Goal: Task Accomplishment & Management: Manage account settings

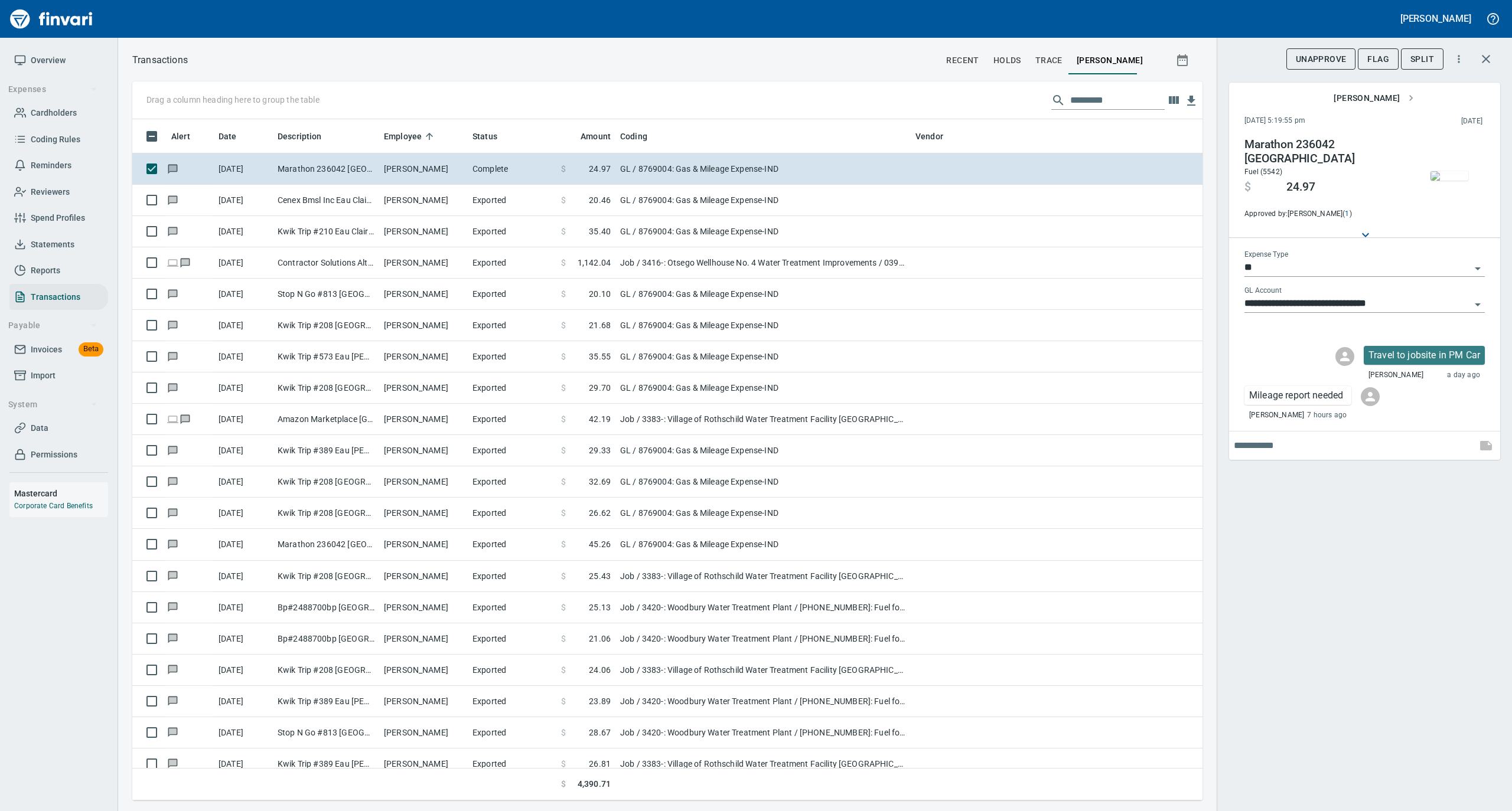
scroll to position [669, 1047]
click at [60, 245] on span "Statements" at bounding box center [52, 245] width 43 height 15
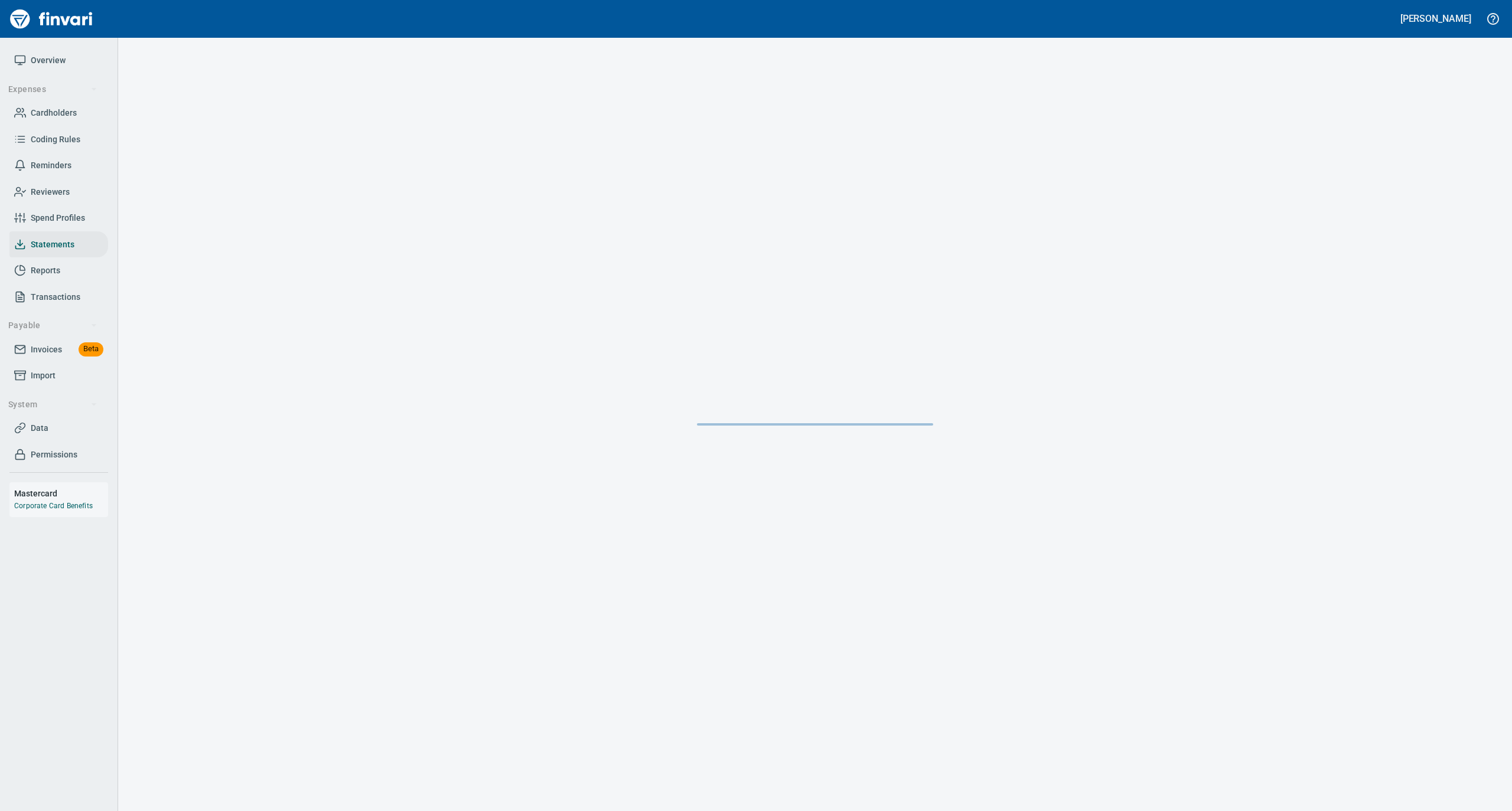
click at [60, 63] on span "Overview" at bounding box center [48, 60] width 35 height 15
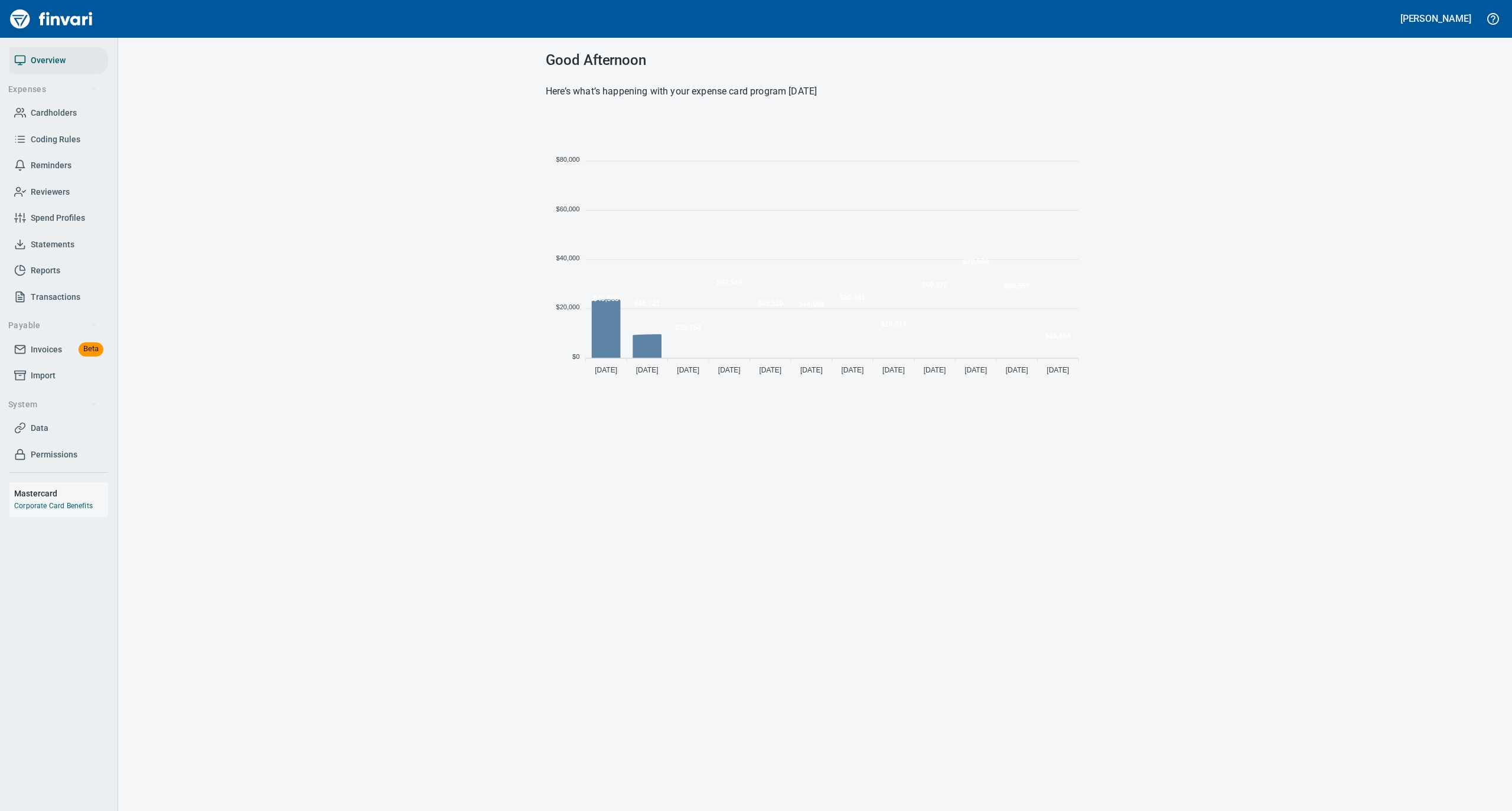
scroll to position [263, 527]
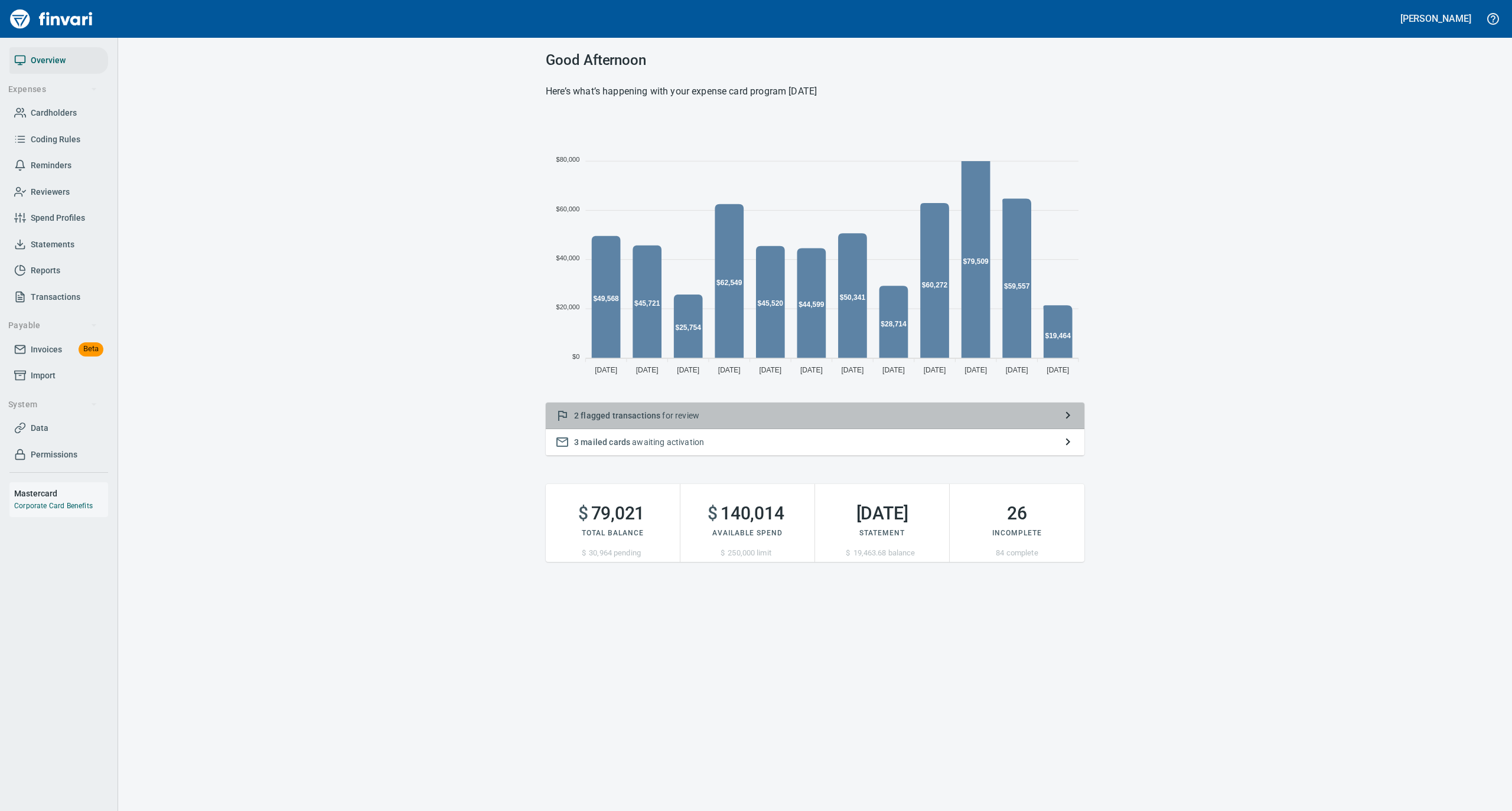
click at [780, 413] on p "2 flagged transactions for review" at bounding box center [815, 416] width 482 height 12
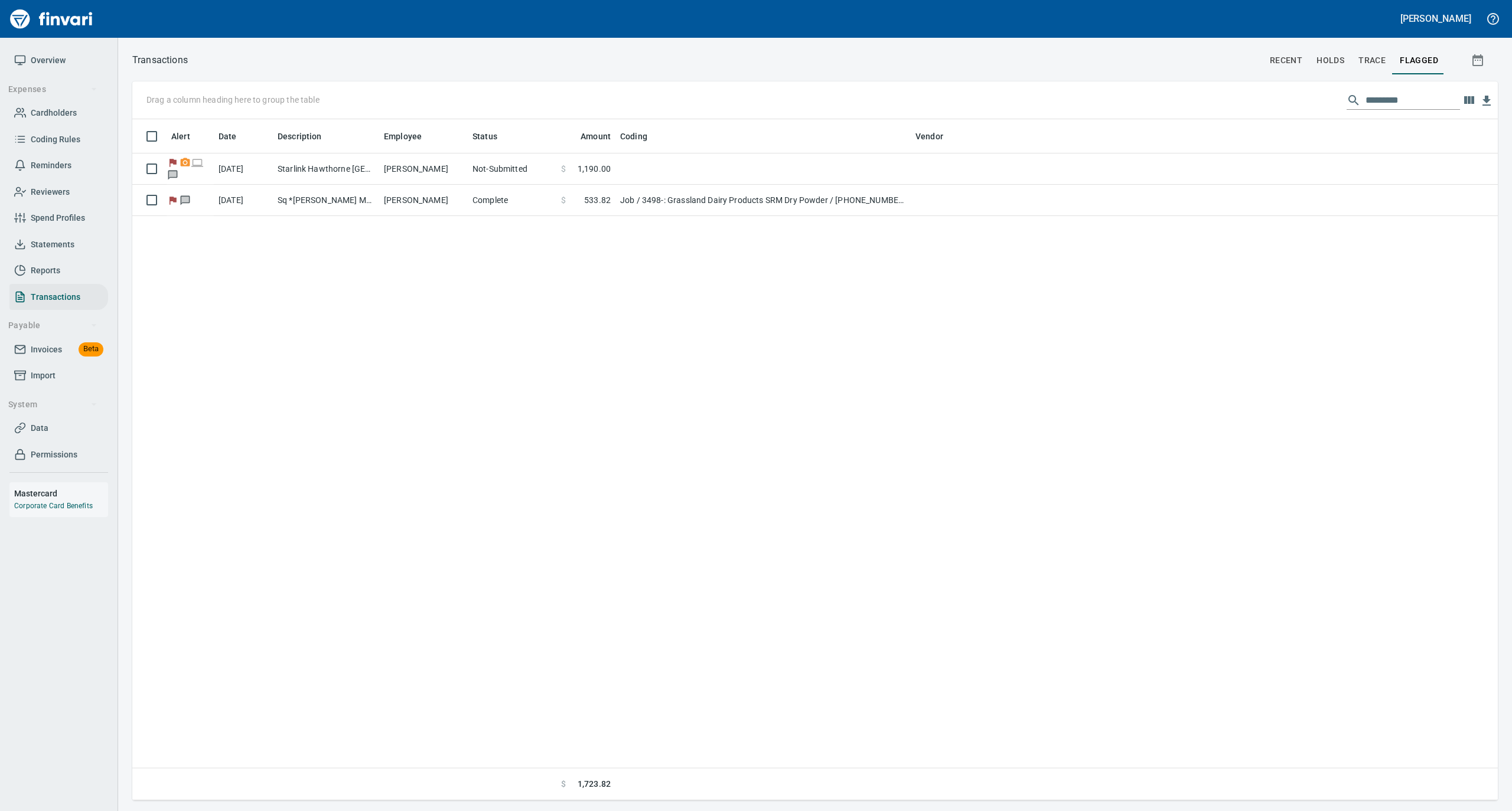
scroll to position [669, 1354]
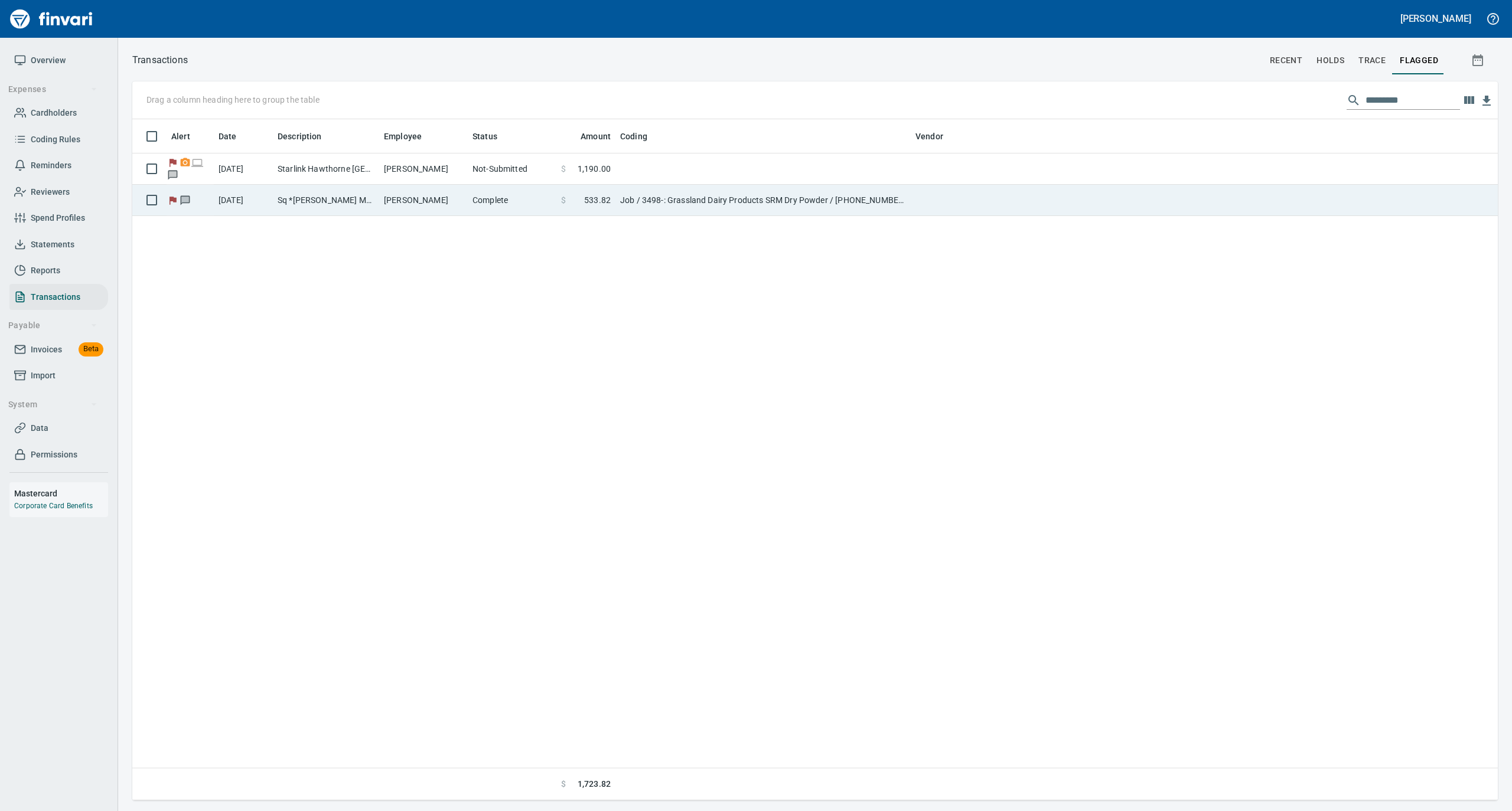
click at [384, 197] on td "[PERSON_NAME]" at bounding box center [423, 200] width 88 height 31
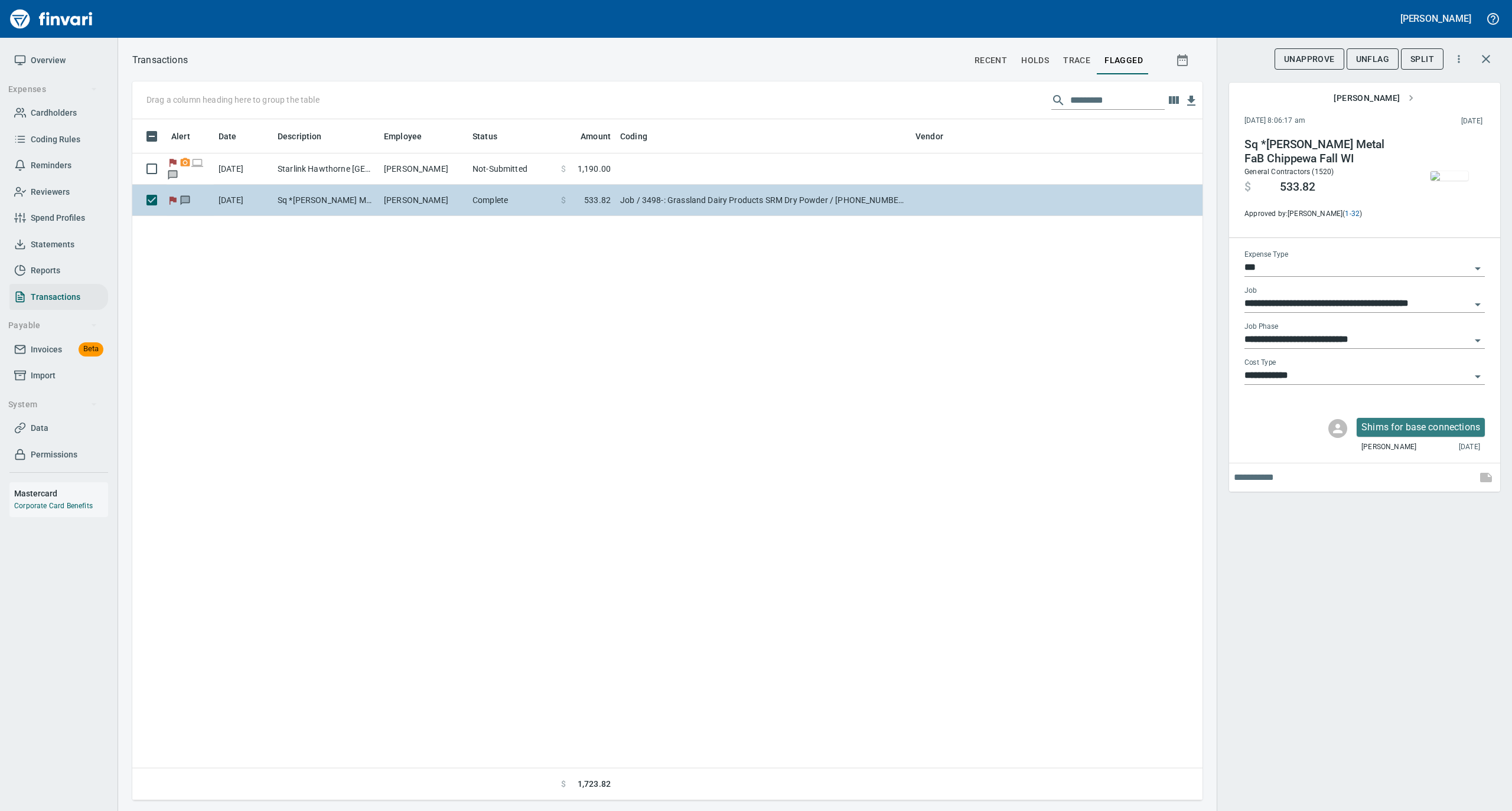
scroll to position [669, 1058]
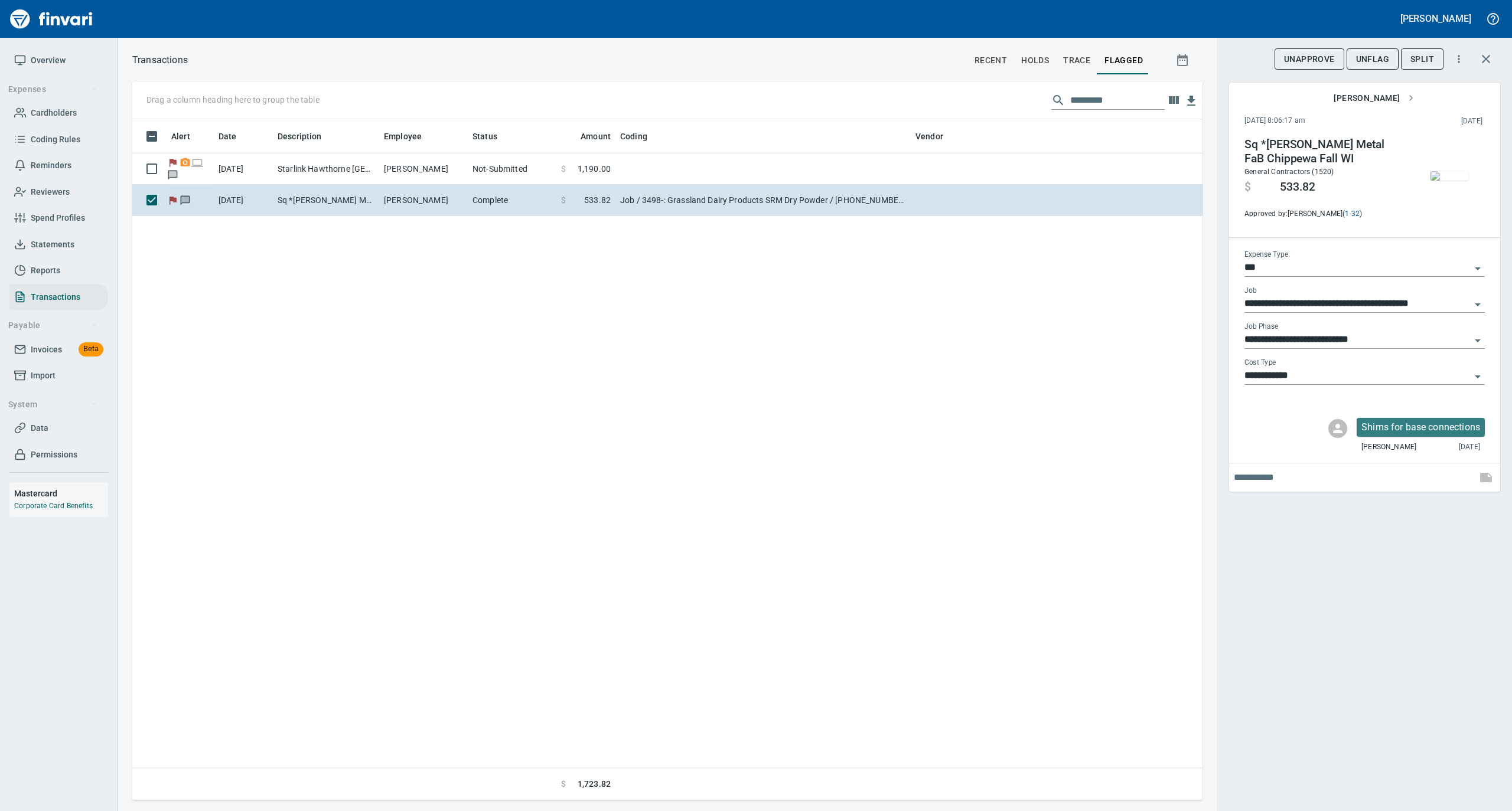
click at [40, 62] on span "Overview" at bounding box center [48, 60] width 35 height 15
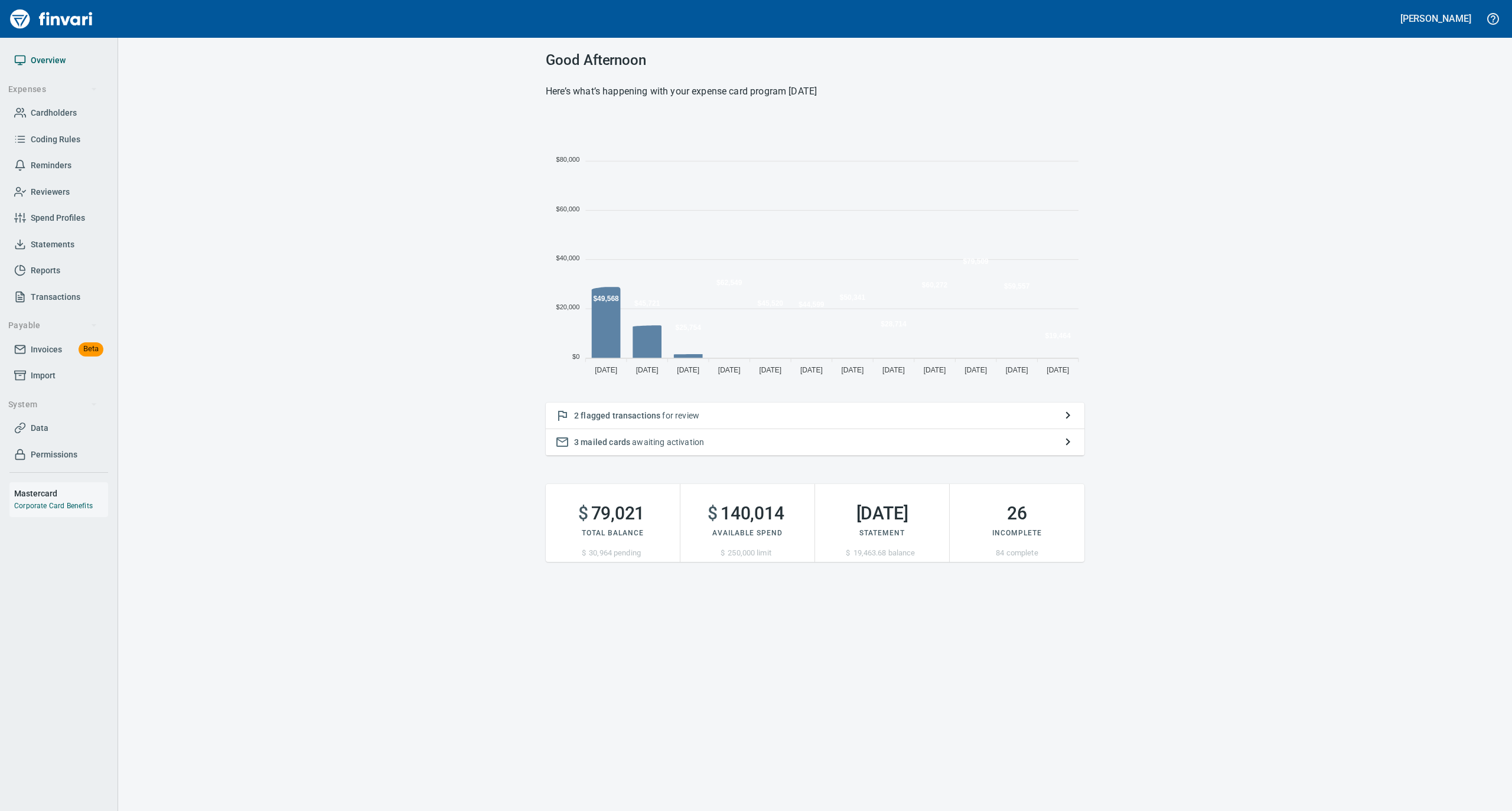
scroll to position [263, 527]
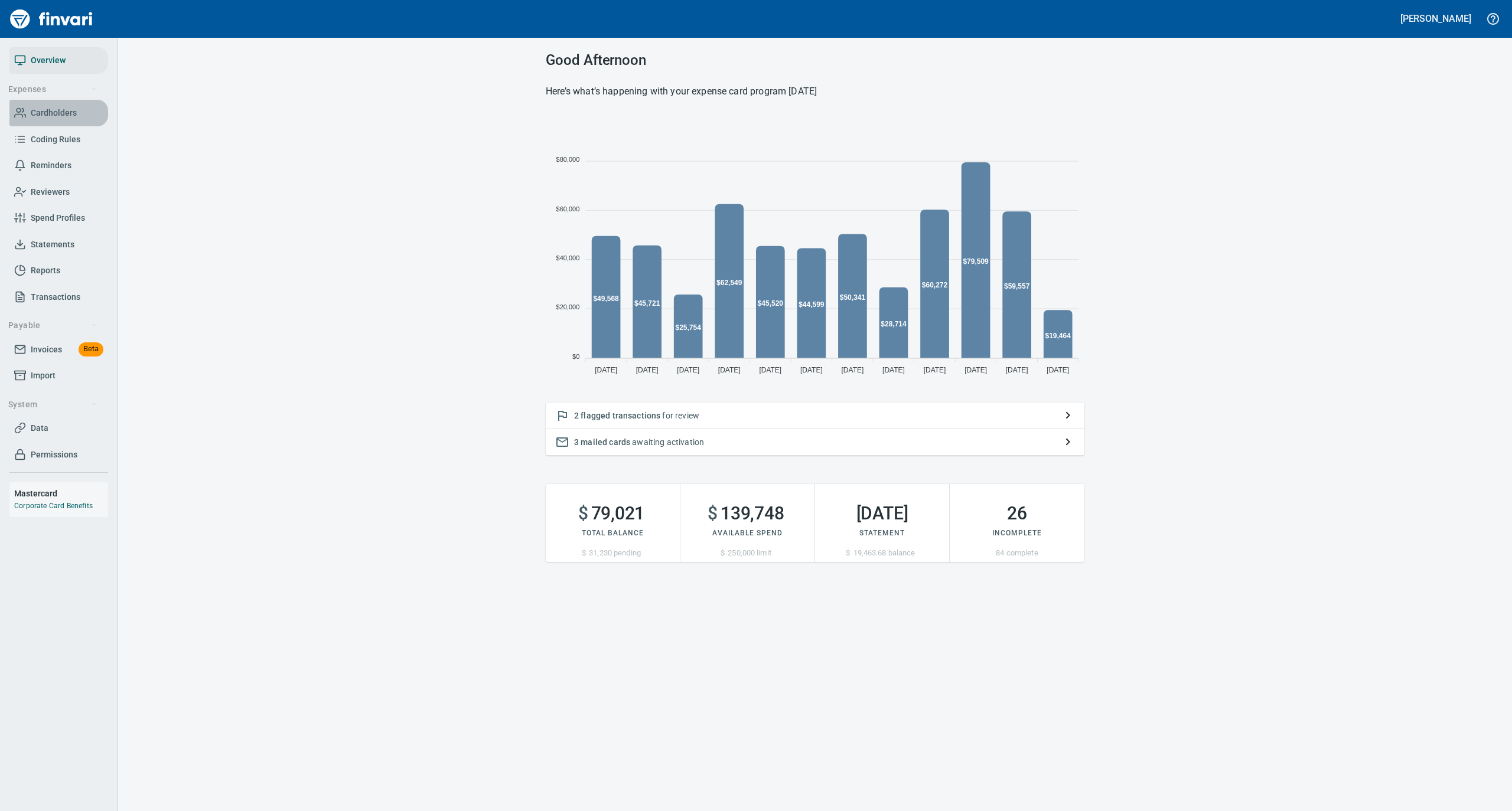
click at [66, 110] on span "Cardholders" at bounding box center [53, 113] width 46 height 15
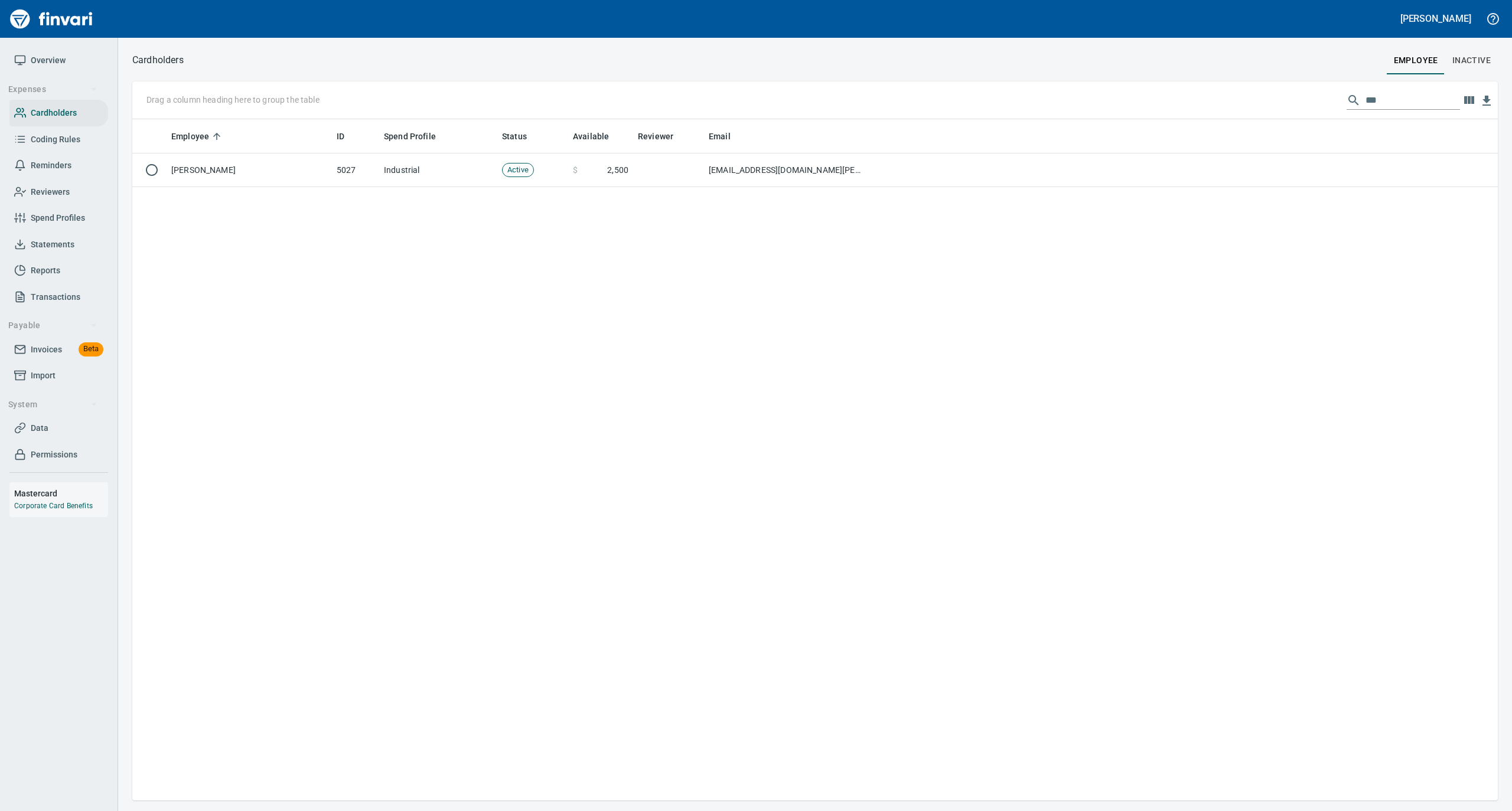
scroll to position [669, 1354]
drag, startPoint x: 1371, startPoint y: 100, endPoint x: 1339, endPoint y: 100, distance: 32.0
click at [1346, 100] on div "***" at bounding box center [1403, 100] width 114 height 19
type input "*"
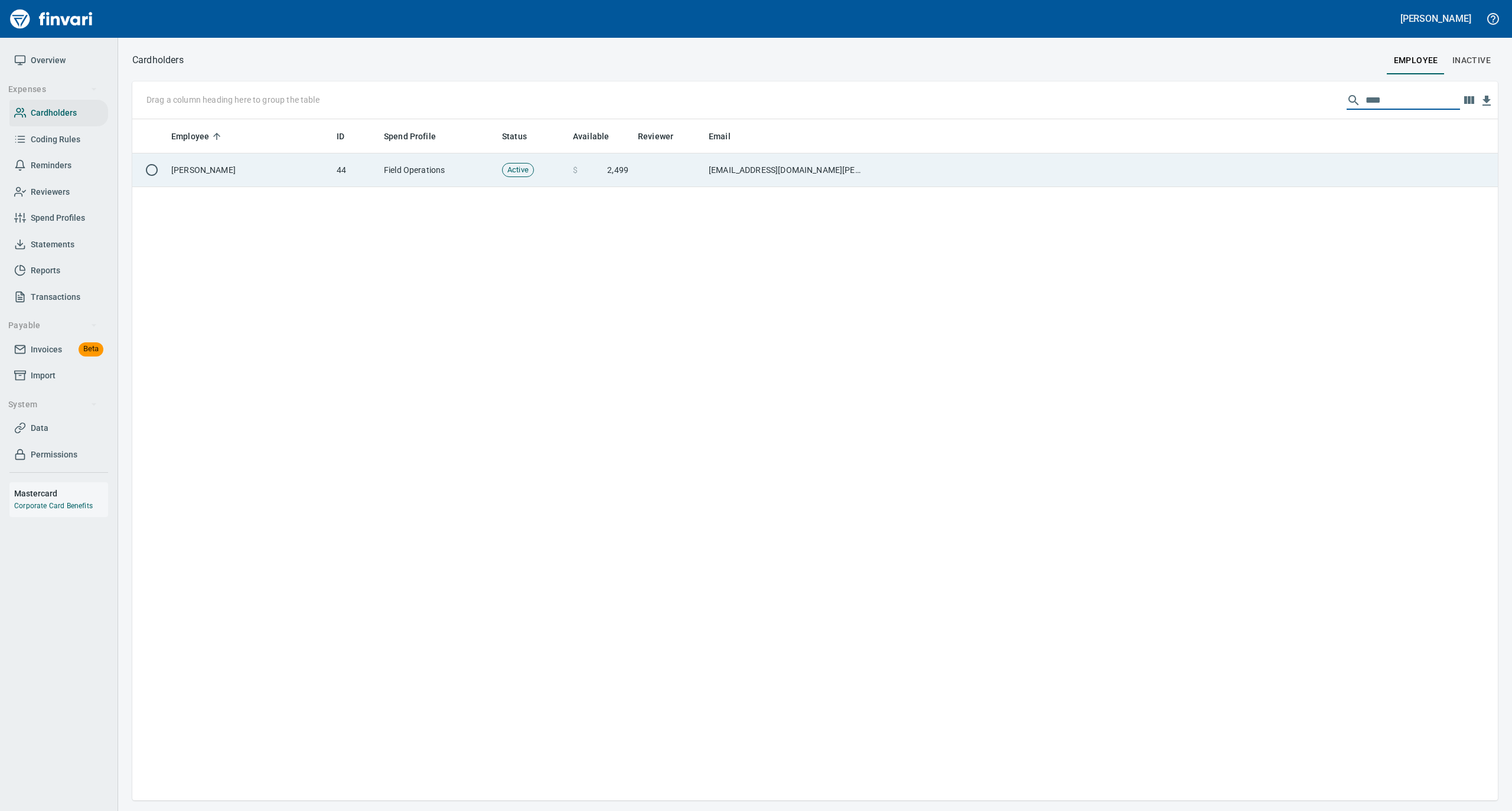
type input "****"
click at [945, 175] on td at bounding box center [1184, 170] width 629 height 33
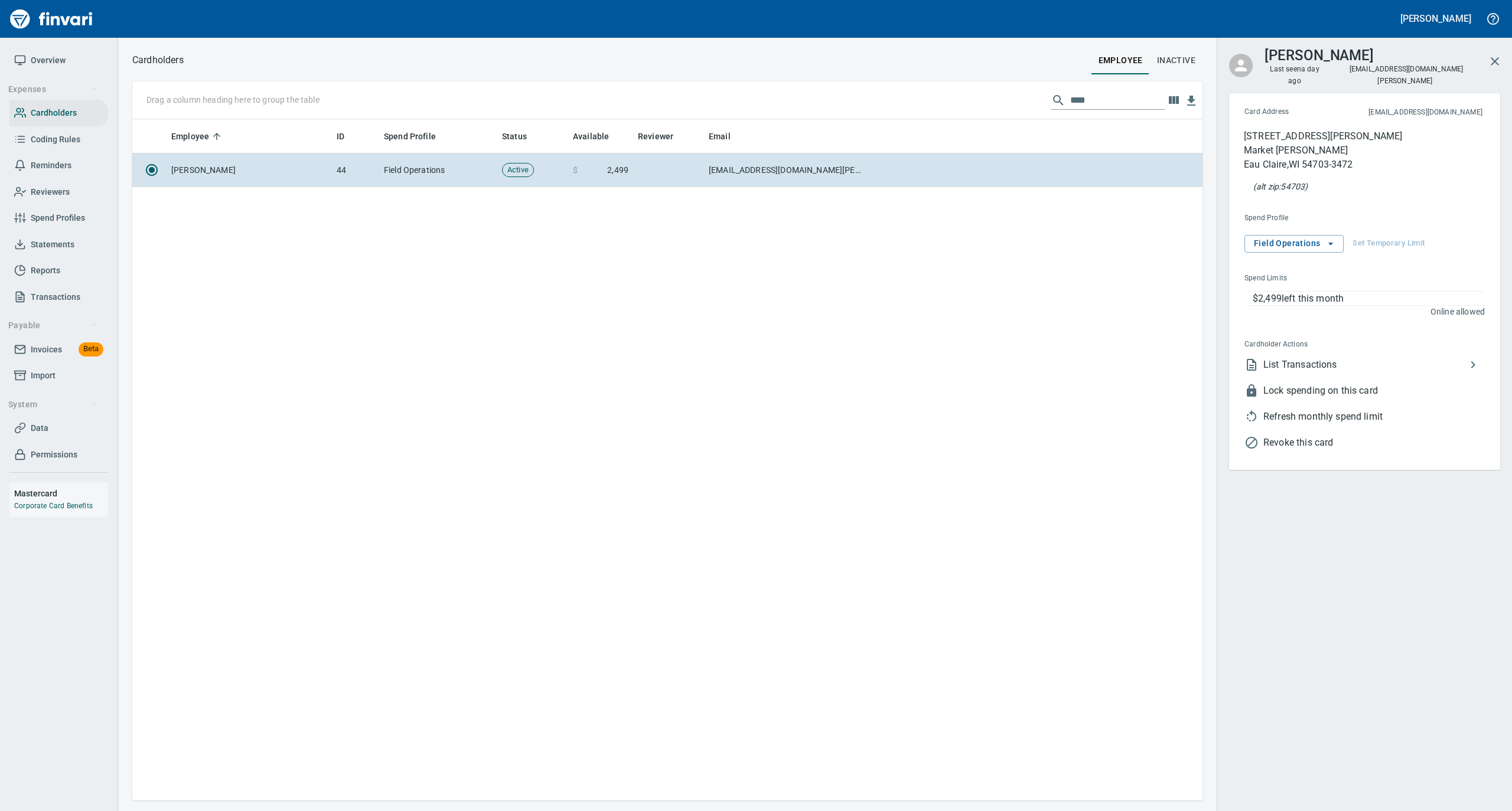
scroll to position [669, 1058]
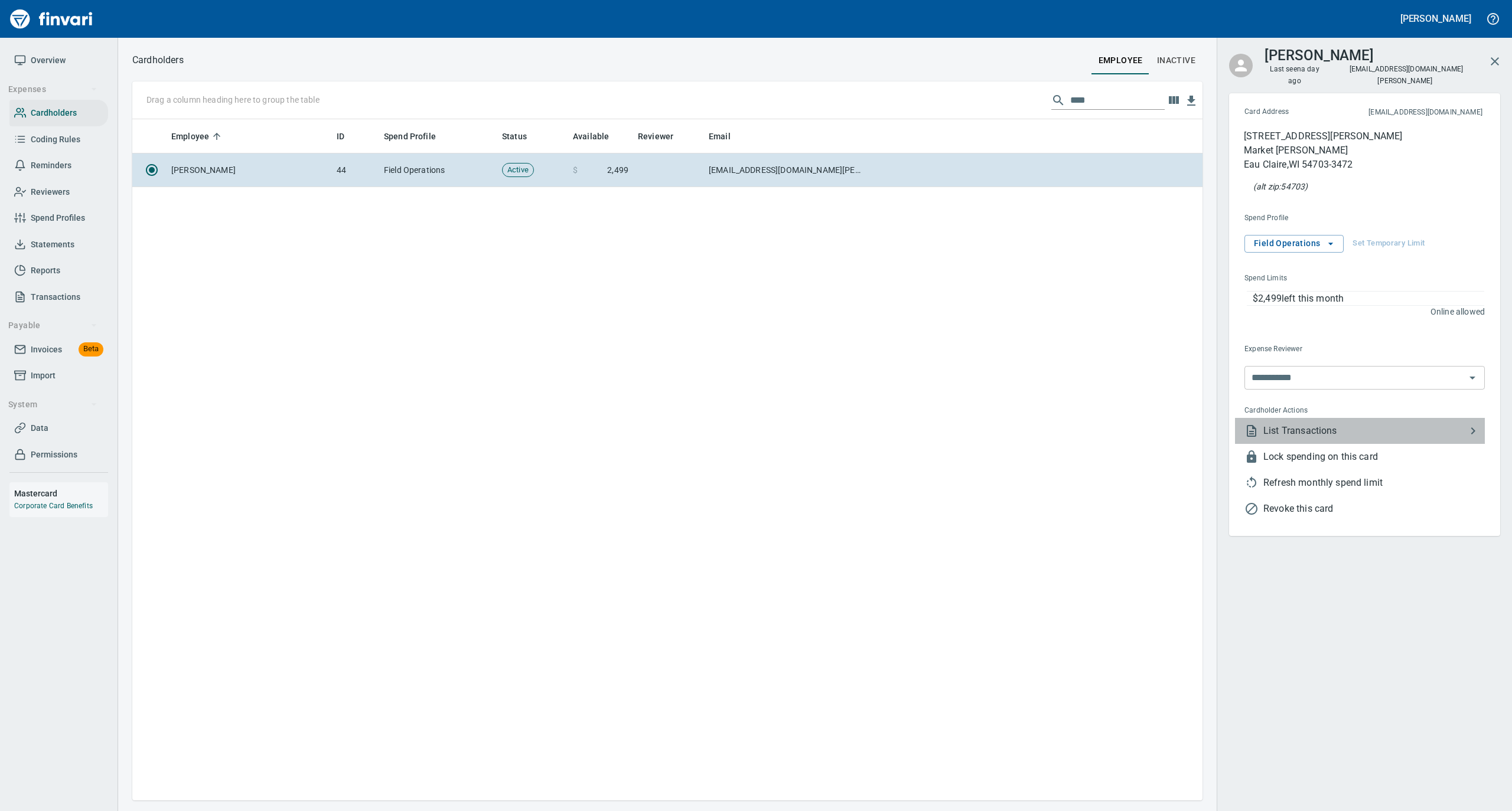
click at [1309, 424] on span "List Transactions" at bounding box center [1364, 431] width 203 height 14
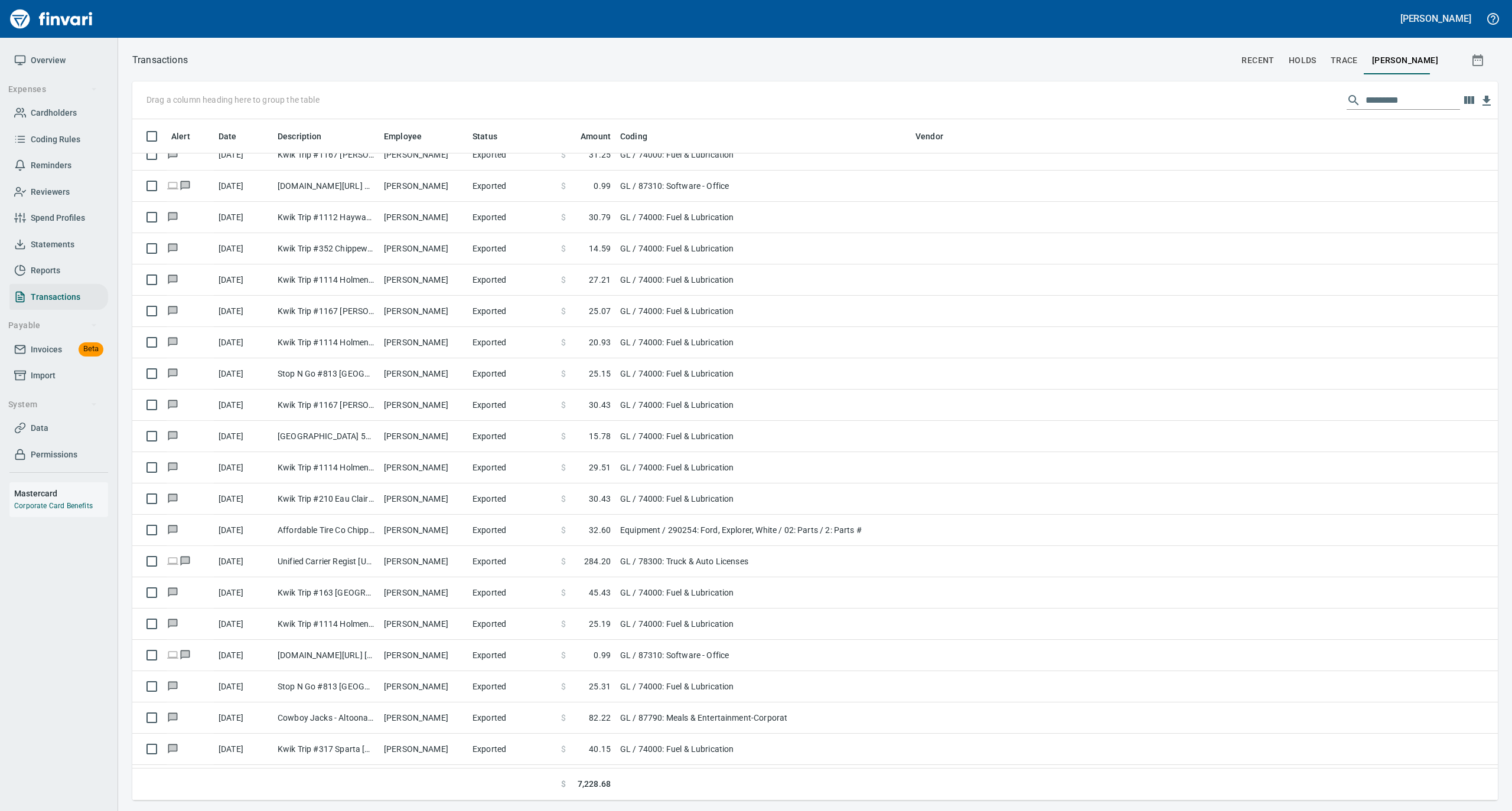
scroll to position [4566, 0]
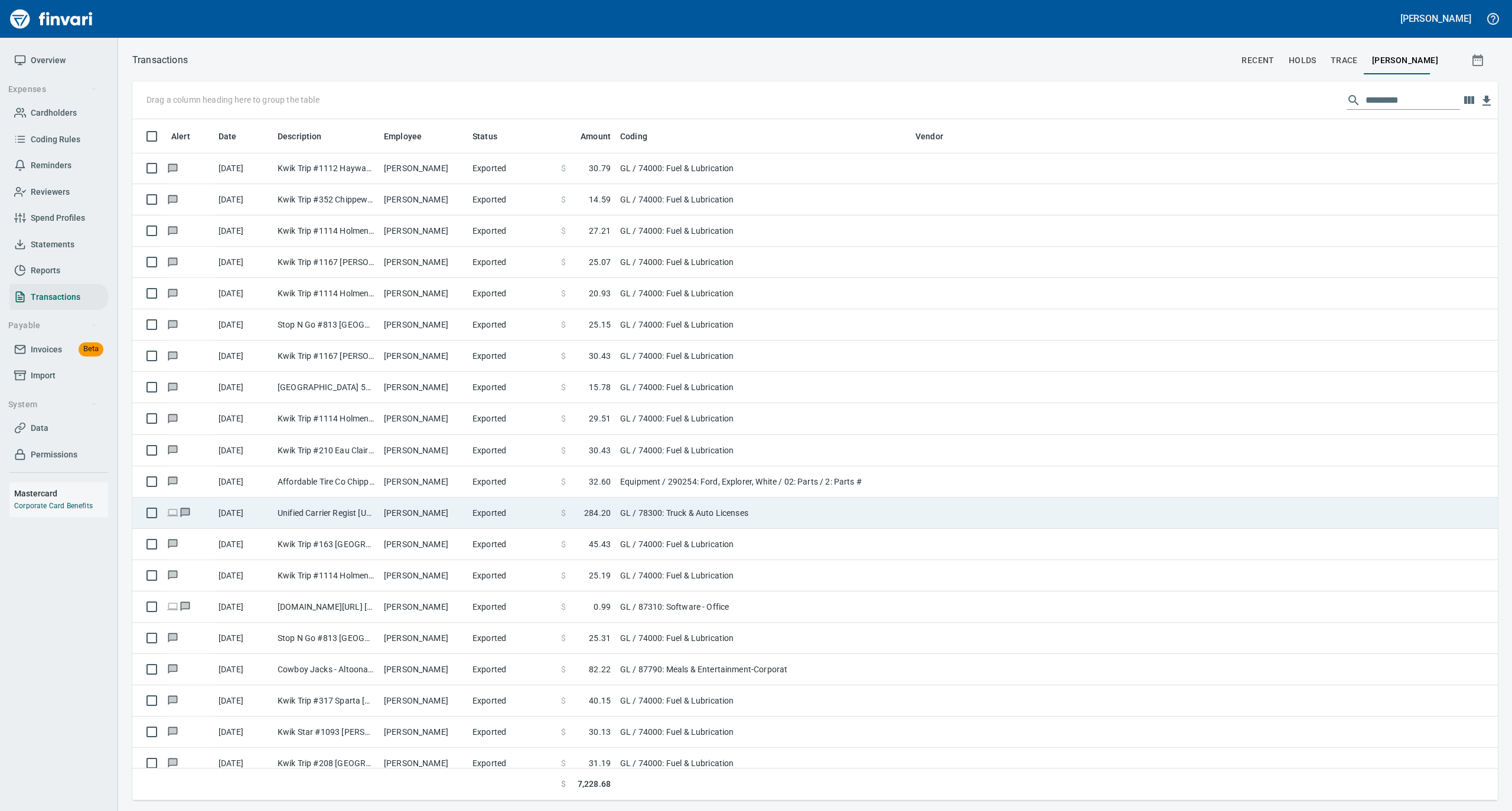
click at [464, 517] on td "[PERSON_NAME]" at bounding box center [423, 513] width 88 height 31
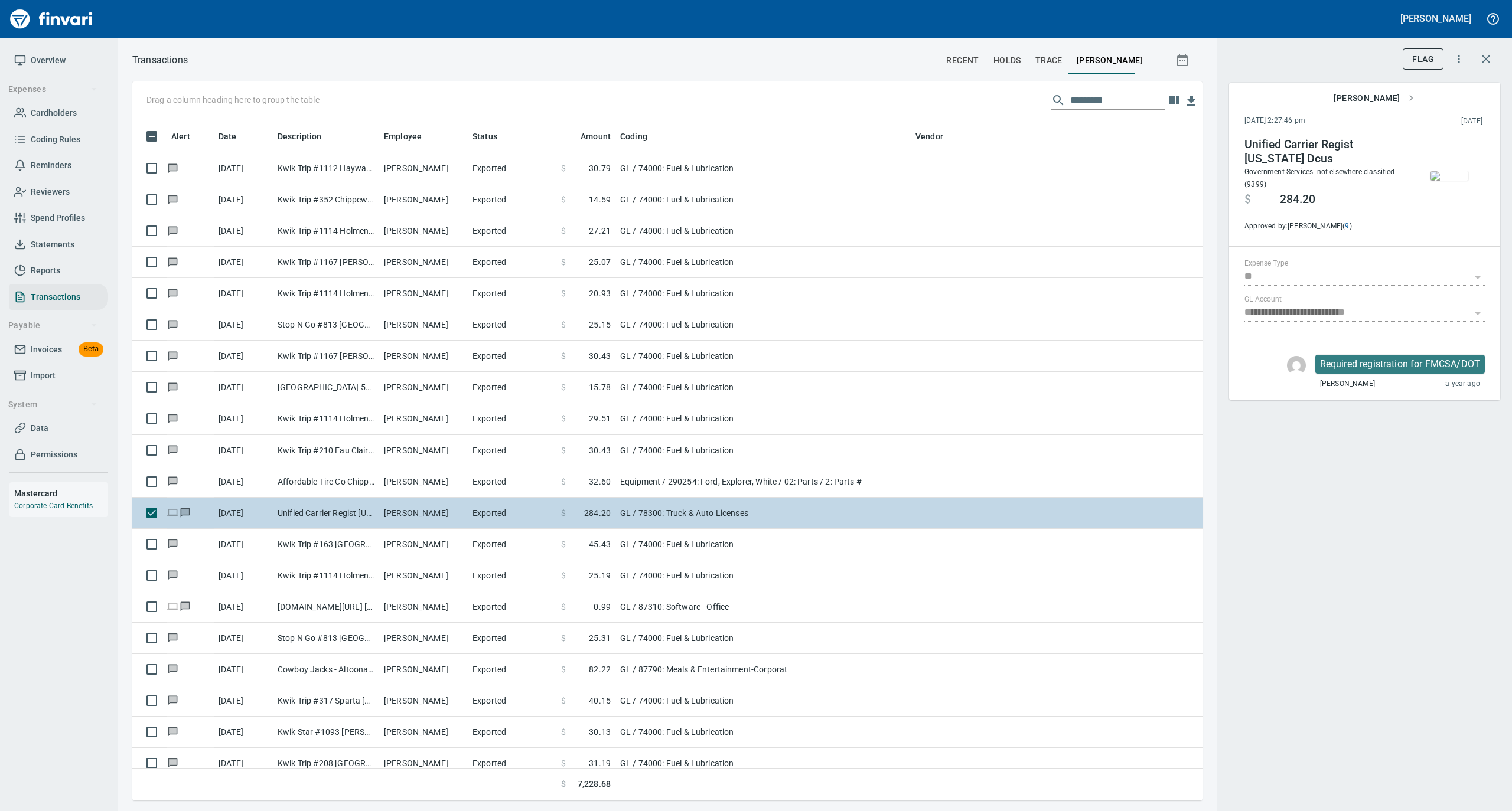
scroll to position [669, 1047]
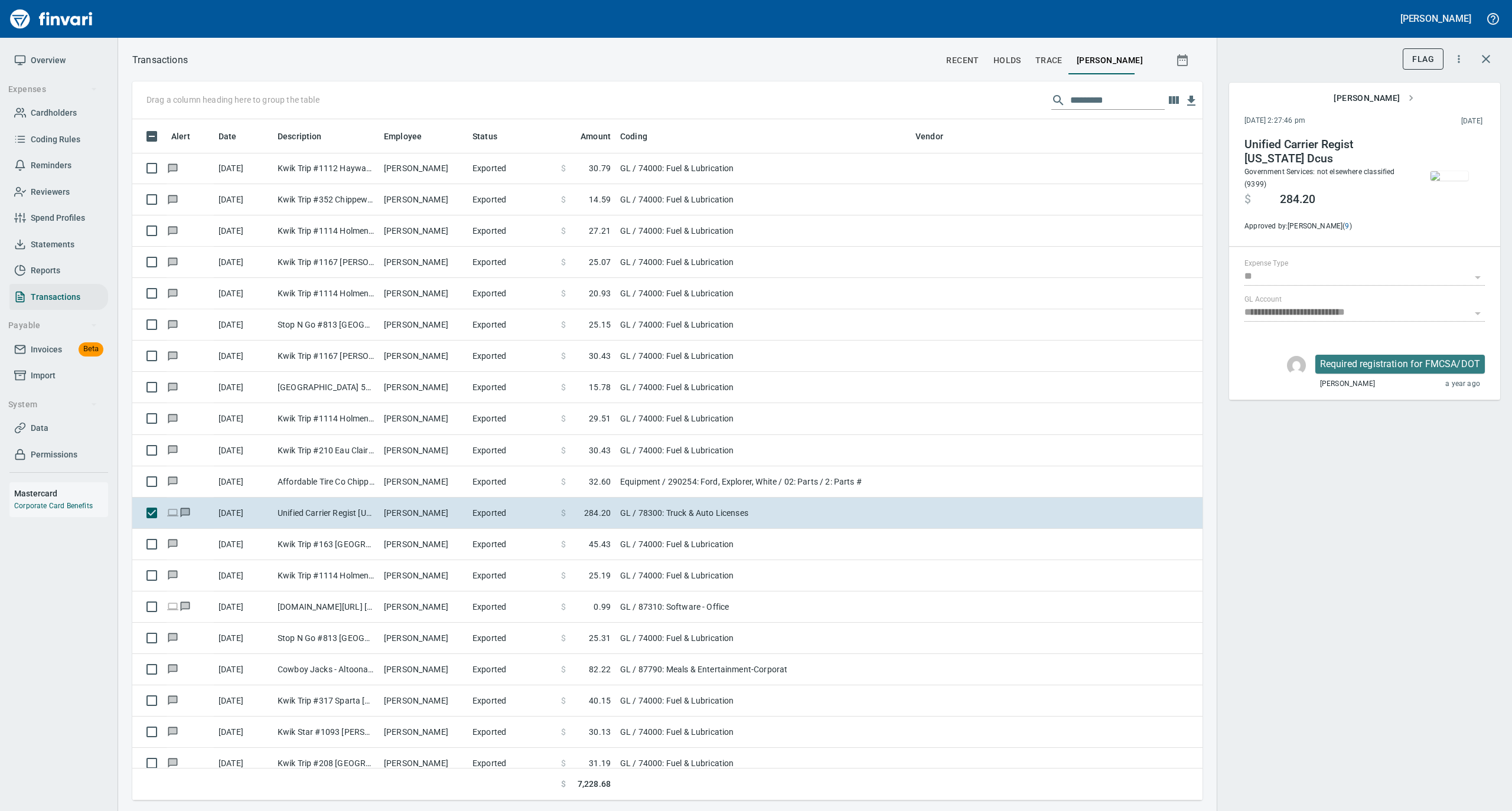
click at [51, 110] on span "Cardholders" at bounding box center [53, 113] width 46 height 15
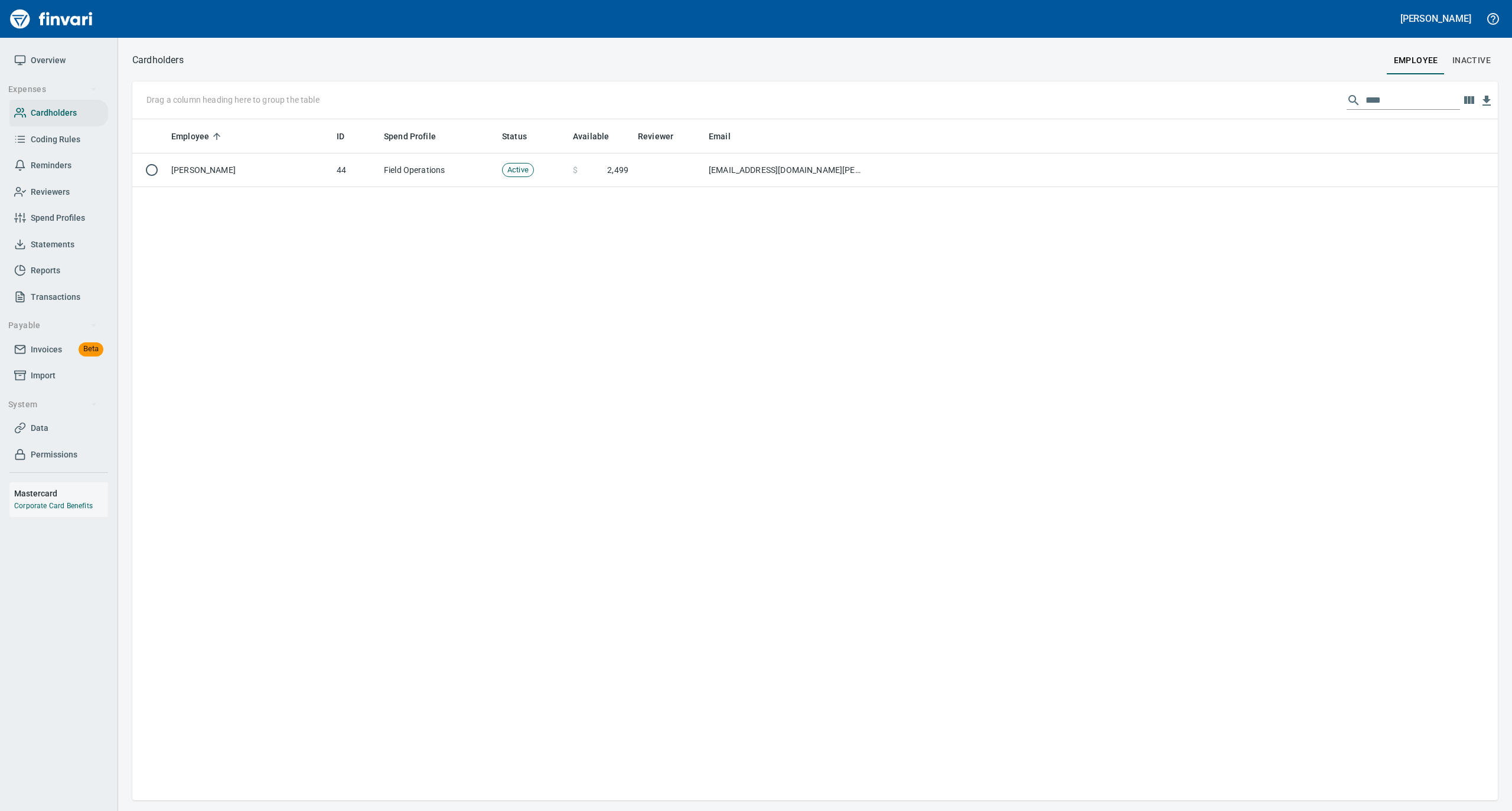
scroll to position [669, 1354]
drag, startPoint x: 1354, startPoint y: 106, endPoint x: 1321, endPoint y: 111, distance: 33.4
click at [1321, 111] on div "Drag a column heading here to group the table ****" at bounding box center [815, 100] width 1366 height 38
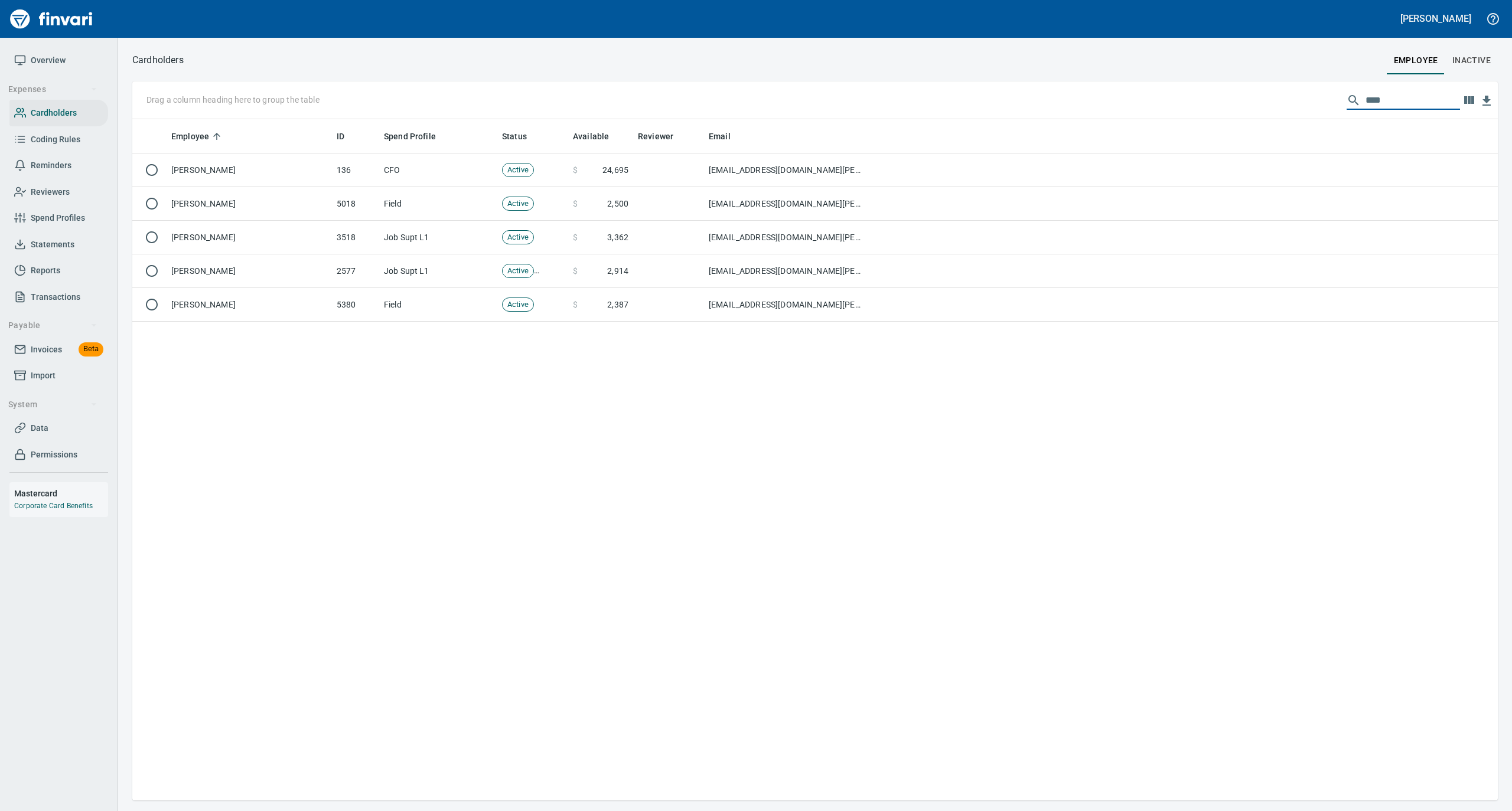
type input "****"
click at [65, 133] on span "Coding Rules" at bounding box center [56, 140] width 49 height 15
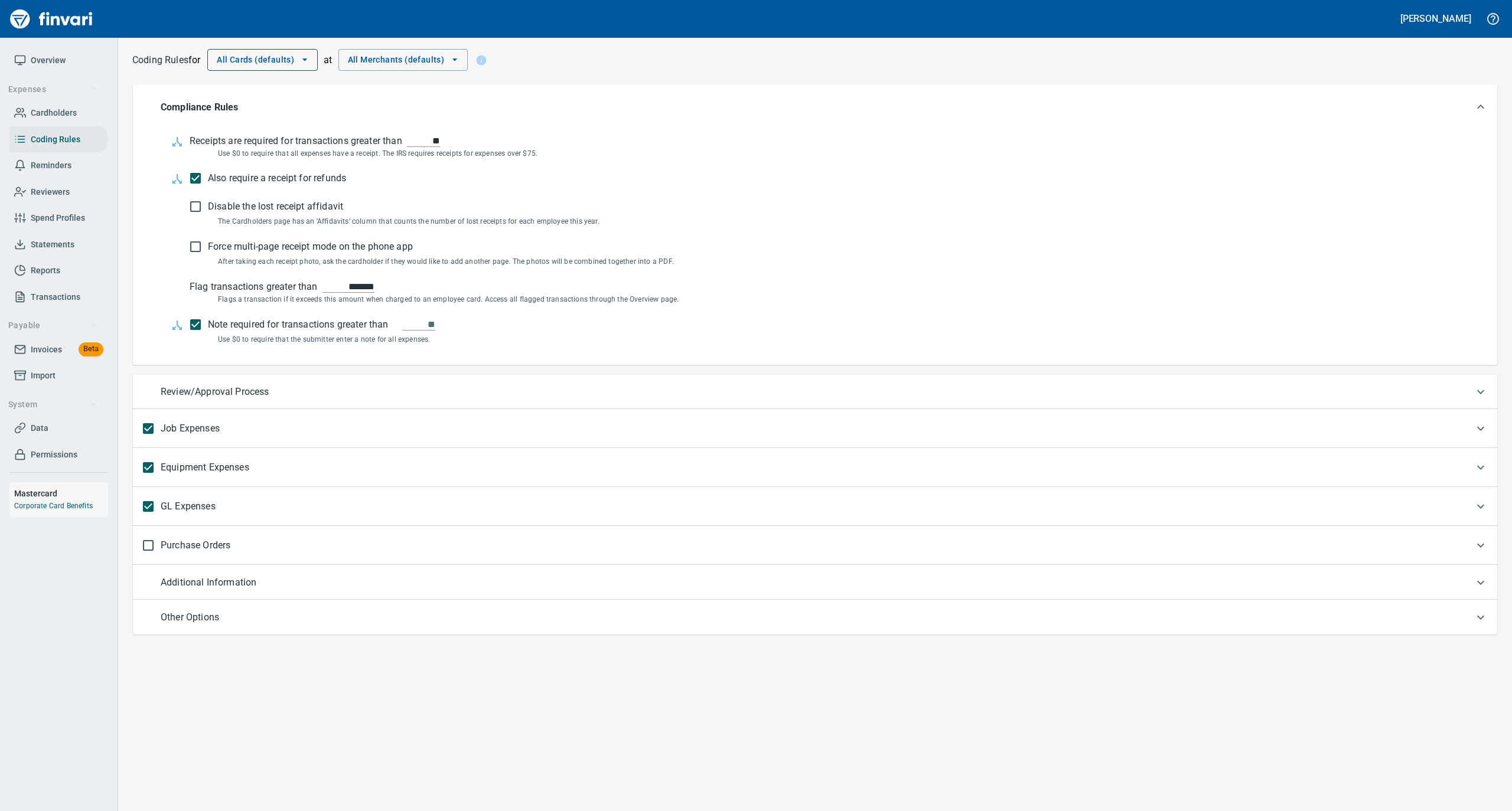
click at [284, 57] on span "All Cards (defaults)" at bounding box center [262, 60] width 92 height 15
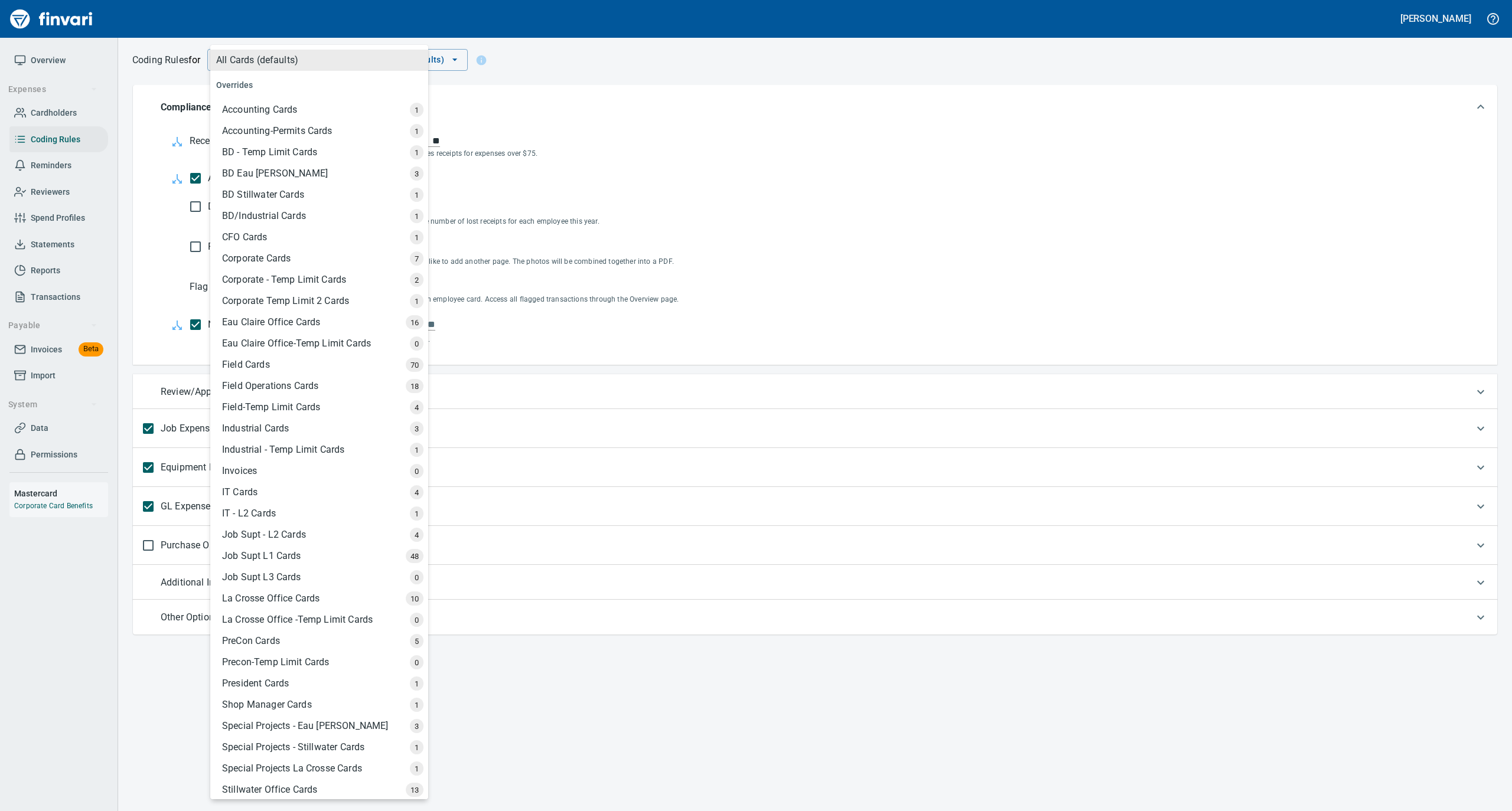
click at [289, 235] on div "CFO Cards" at bounding box center [320, 237] width 215 height 21
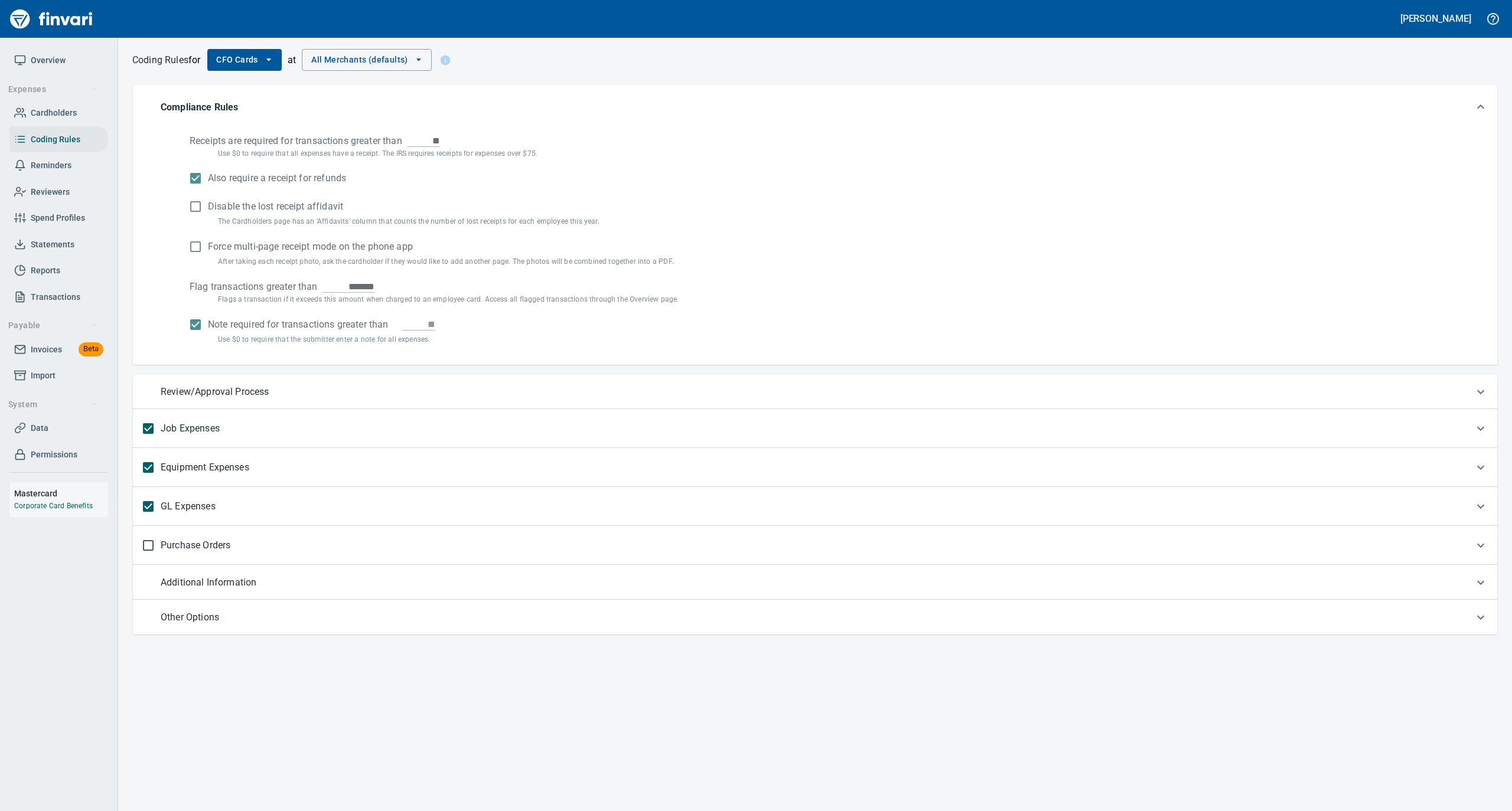
click at [268, 521] on div "GL Expenses" at bounding box center [815, 507] width 1364 height 39
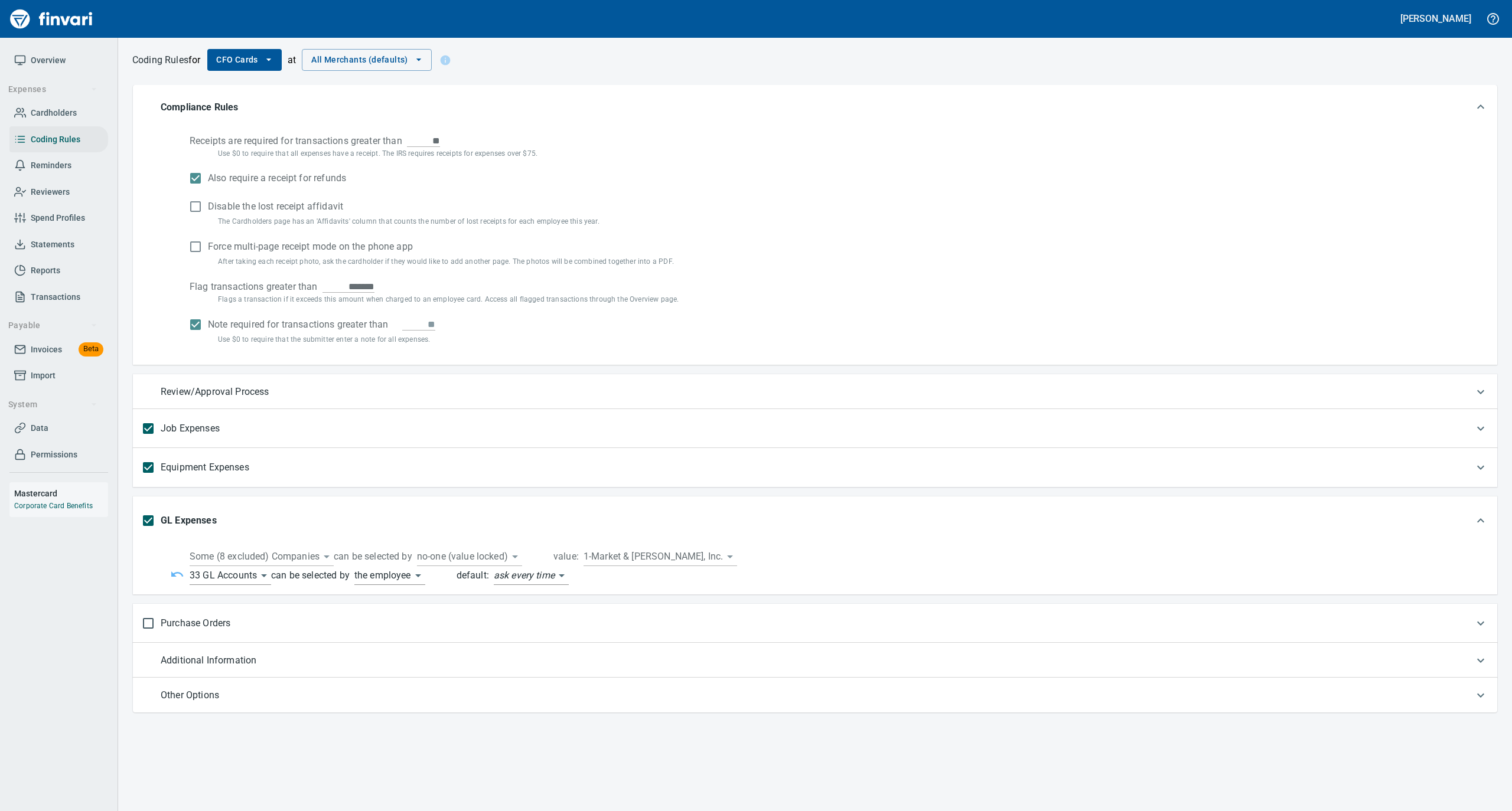
click at [227, 578] on body "[PERSON_NAME] Overview Expenses Cardholders Coding Rules Reminders Reviewers Sp…" at bounding box center [756, 405] width 1512 height 811
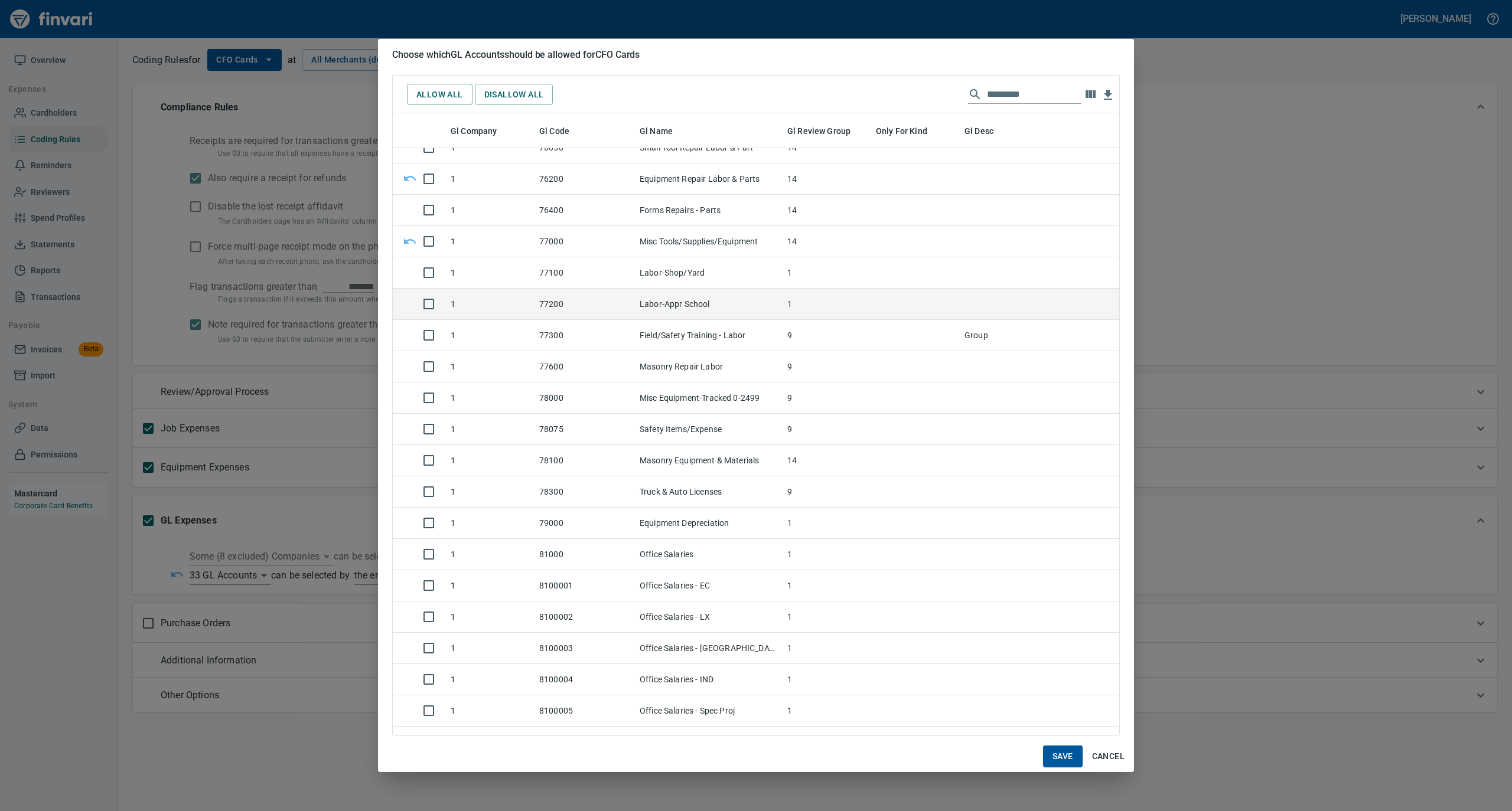
scroll to position [5038, 0]
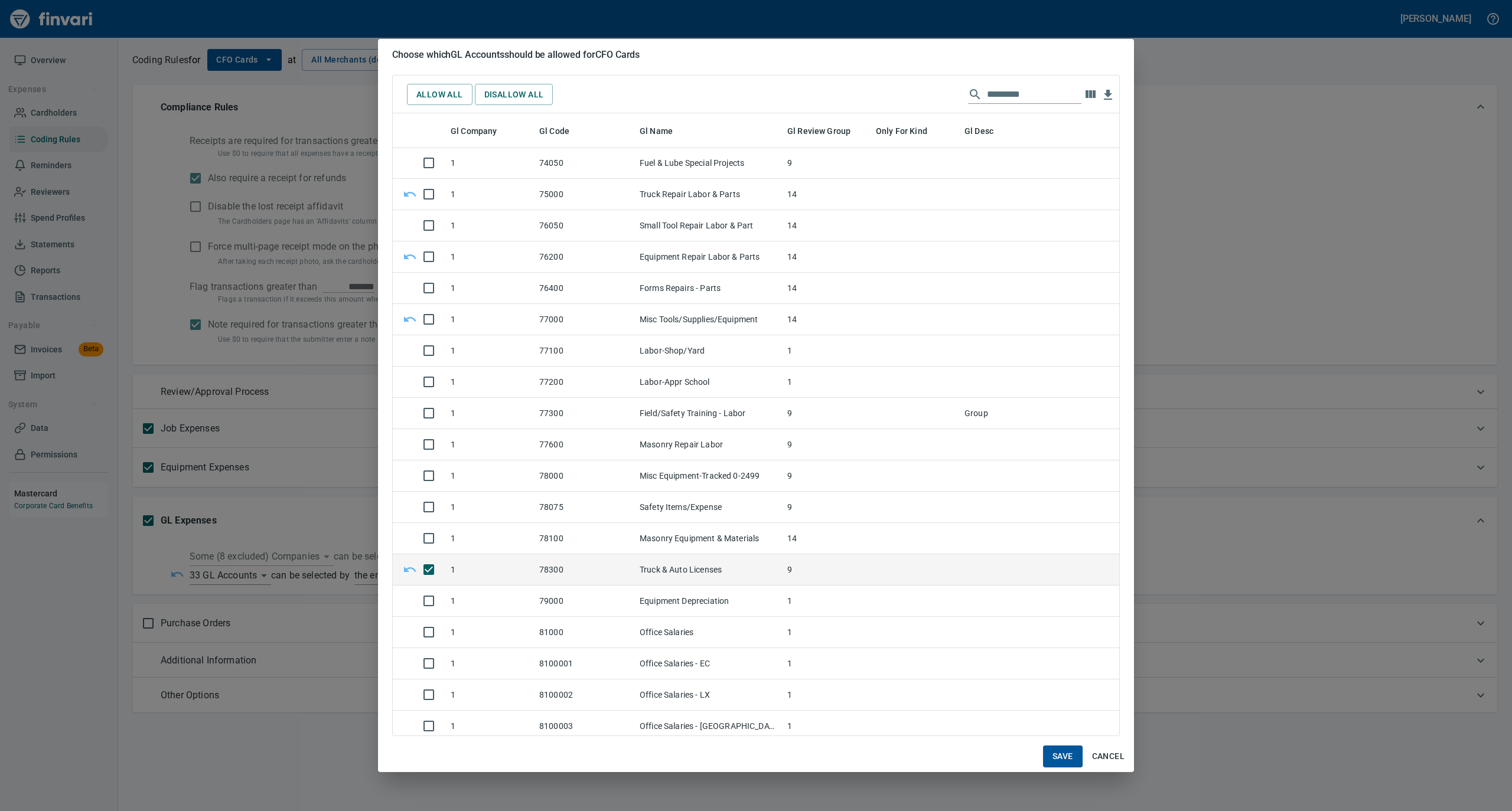
click at [1050, 760] on button "Save" at bounding box center [1063, 756] width 39 height 22
type input "**********"
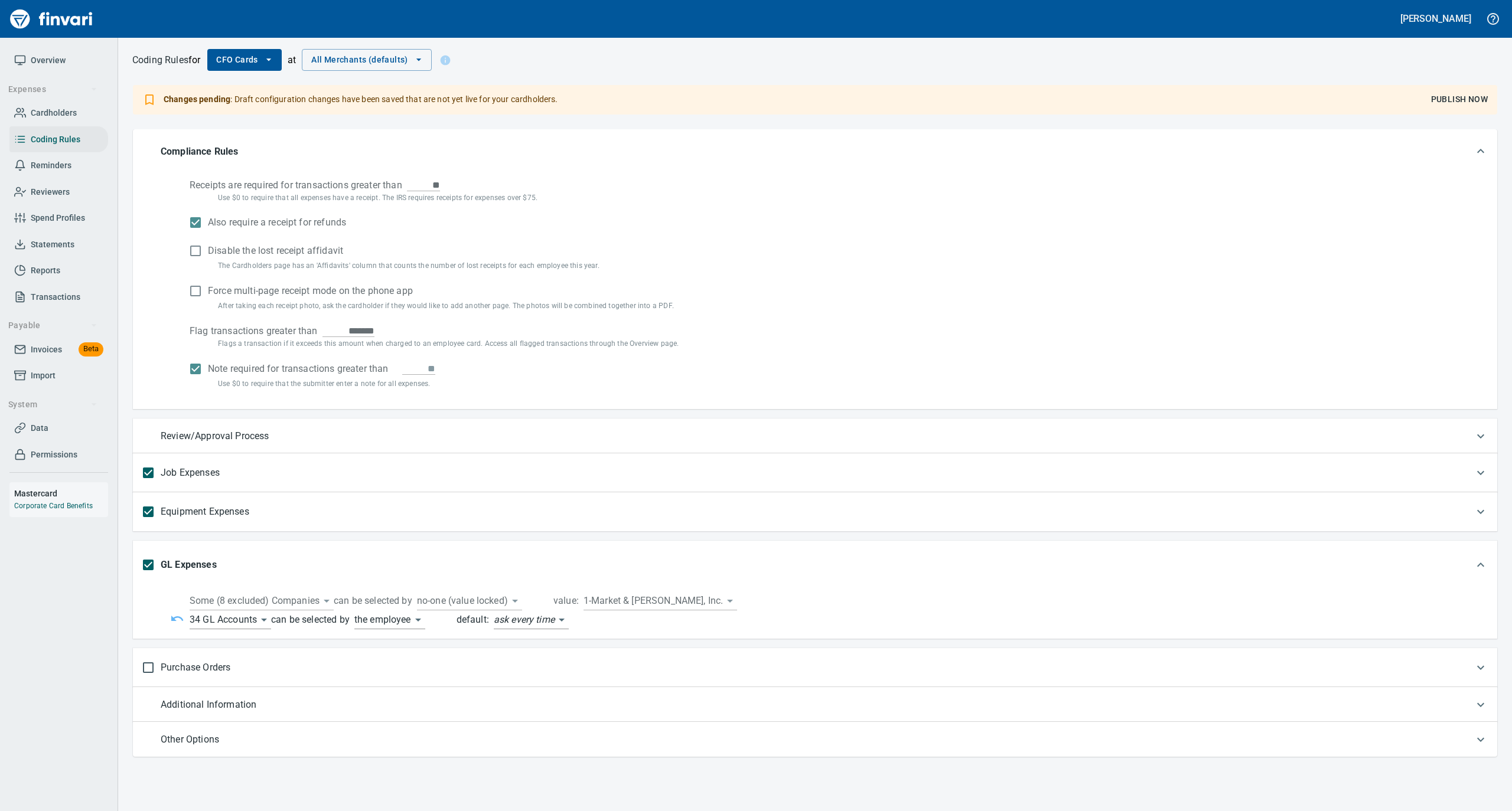
click at [1455, 97] on span "Publish Now" at bounding box center [1459, 100] width 57 height 15
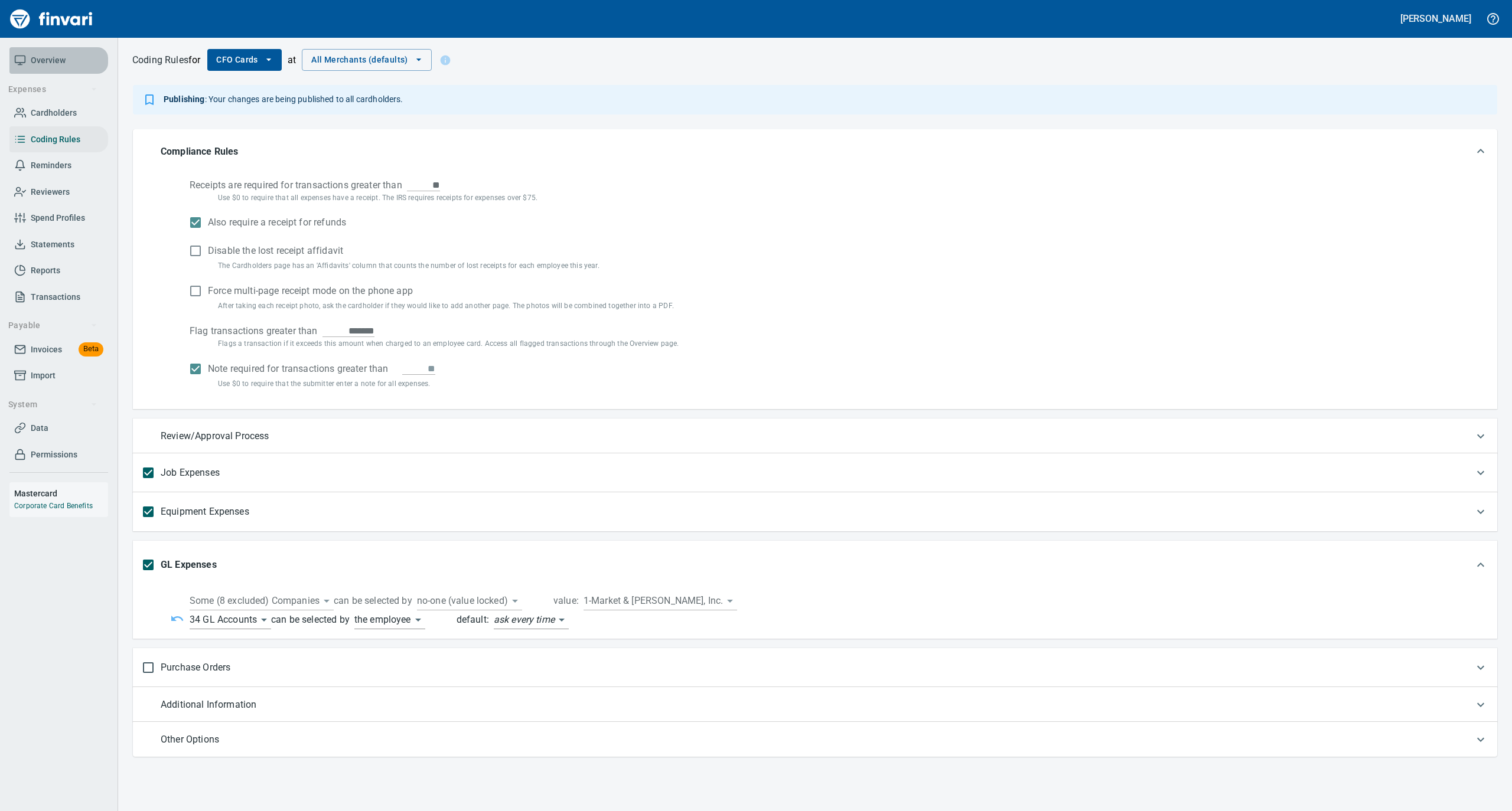
click at [51, 59] on span "Overview" at bounding box center [48, 60] width 35 height 15
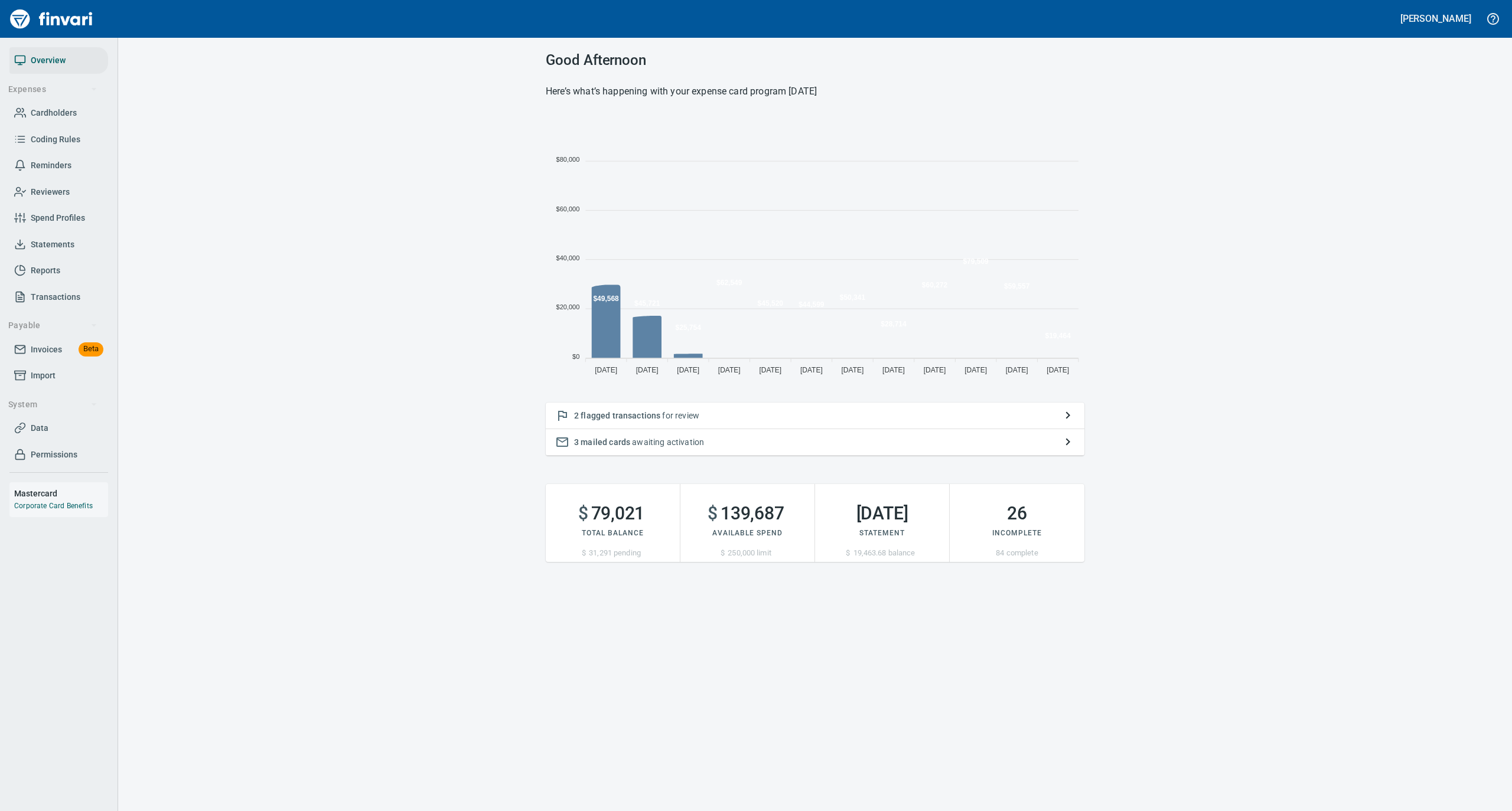
scroll to position [263, 527]
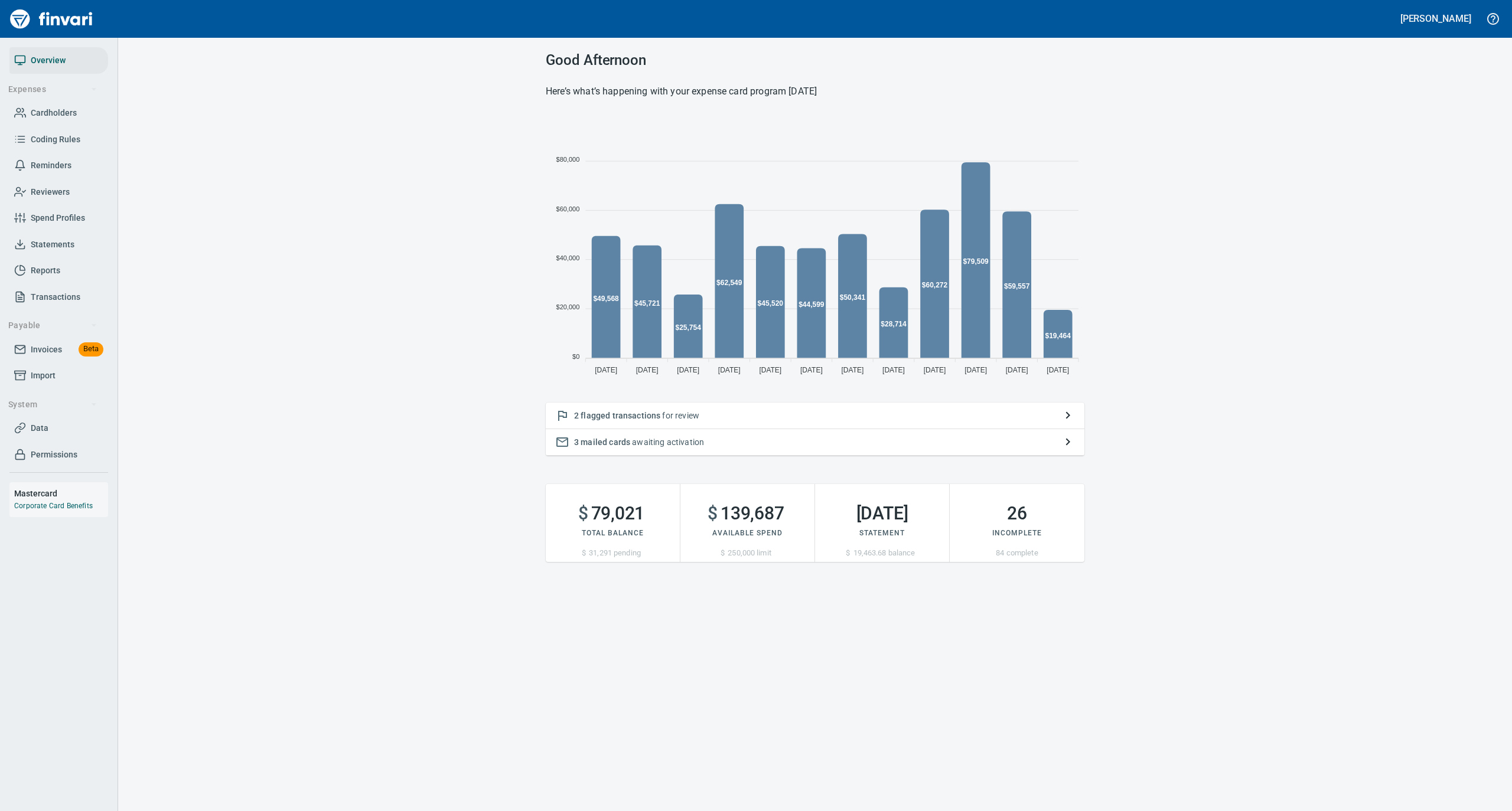
click at [58, 112] on span "Cardholders" at bounding box center [53, 113] width 46 height 15
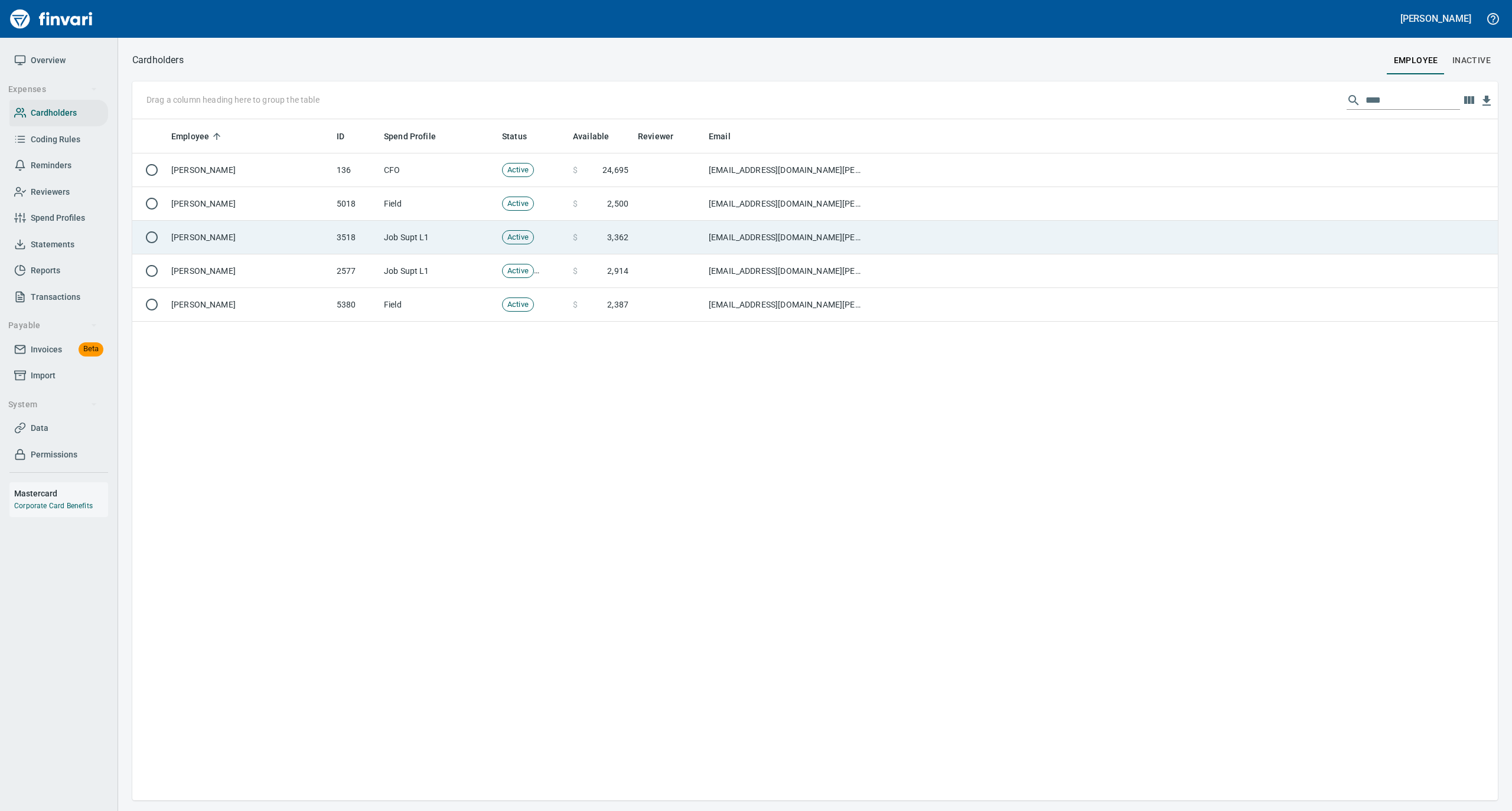
scroll to position [669, 1354]
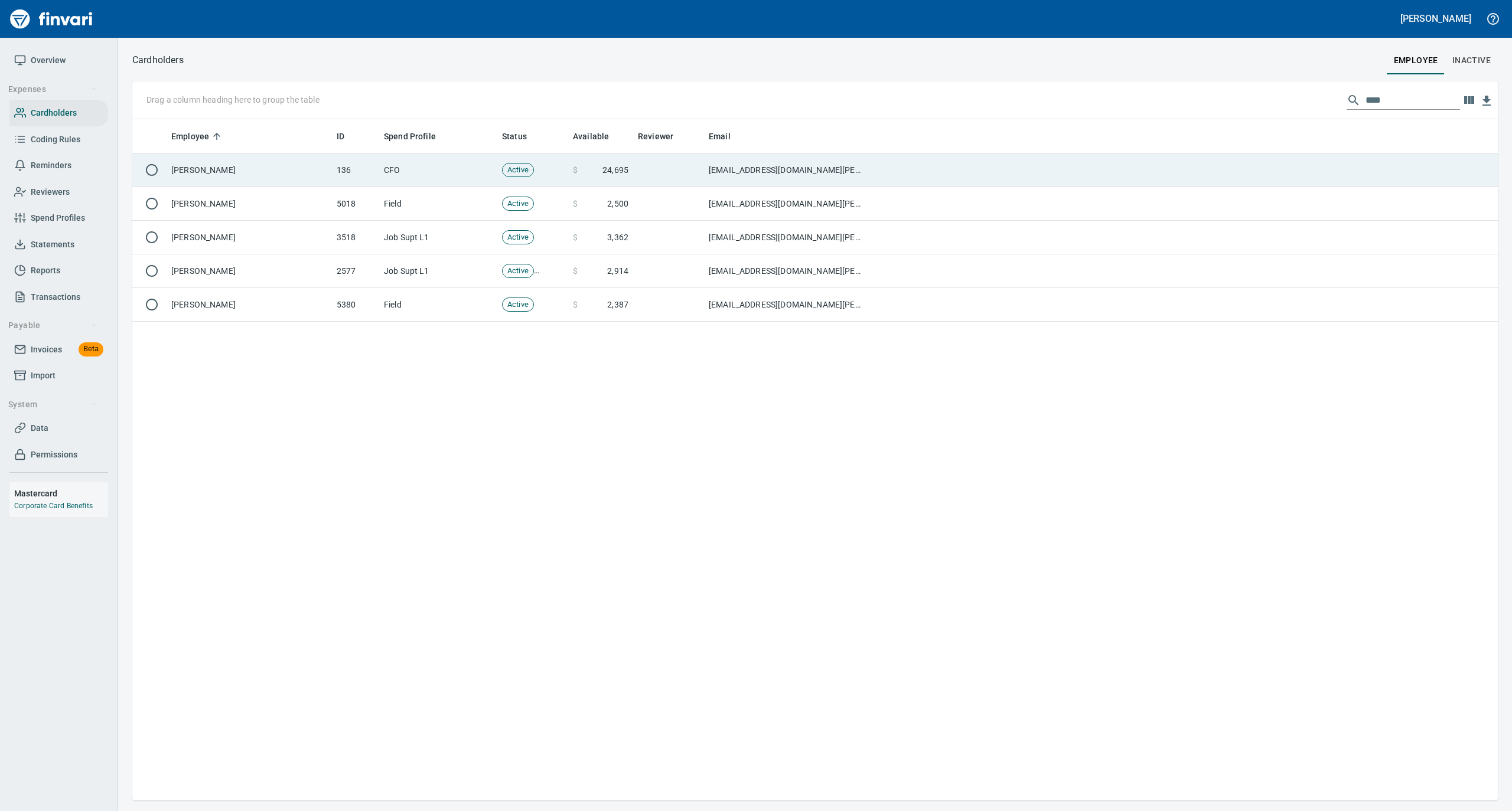
click at [239, 171] on td "[PERSON_NAME]" at bounding box center [249, 170] width 165 height 33
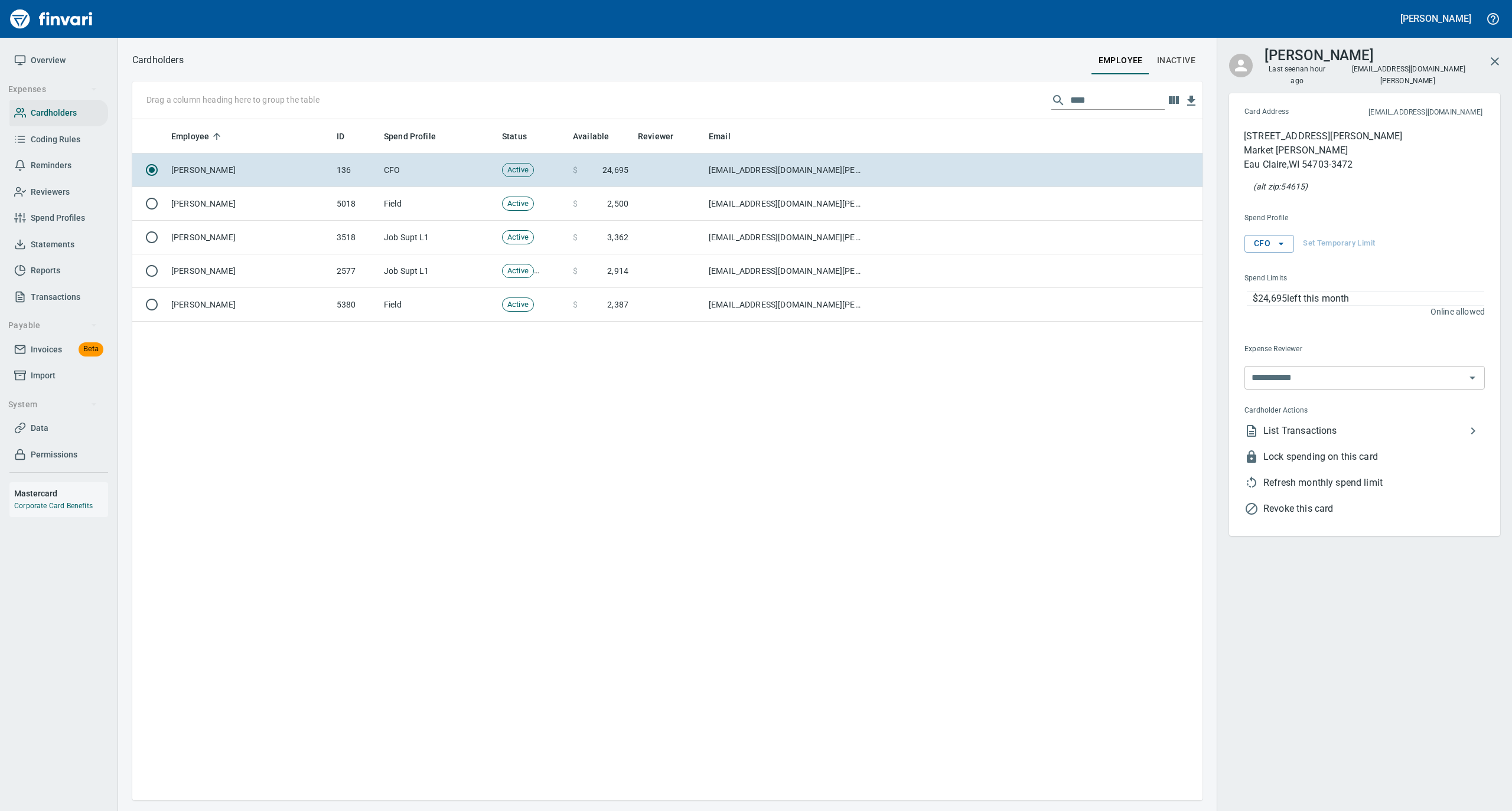
scroll to position [669, 1058]
click at [1293, 424] on span "List Transactions" at bounding box center [1364, 431] width 203 height 14
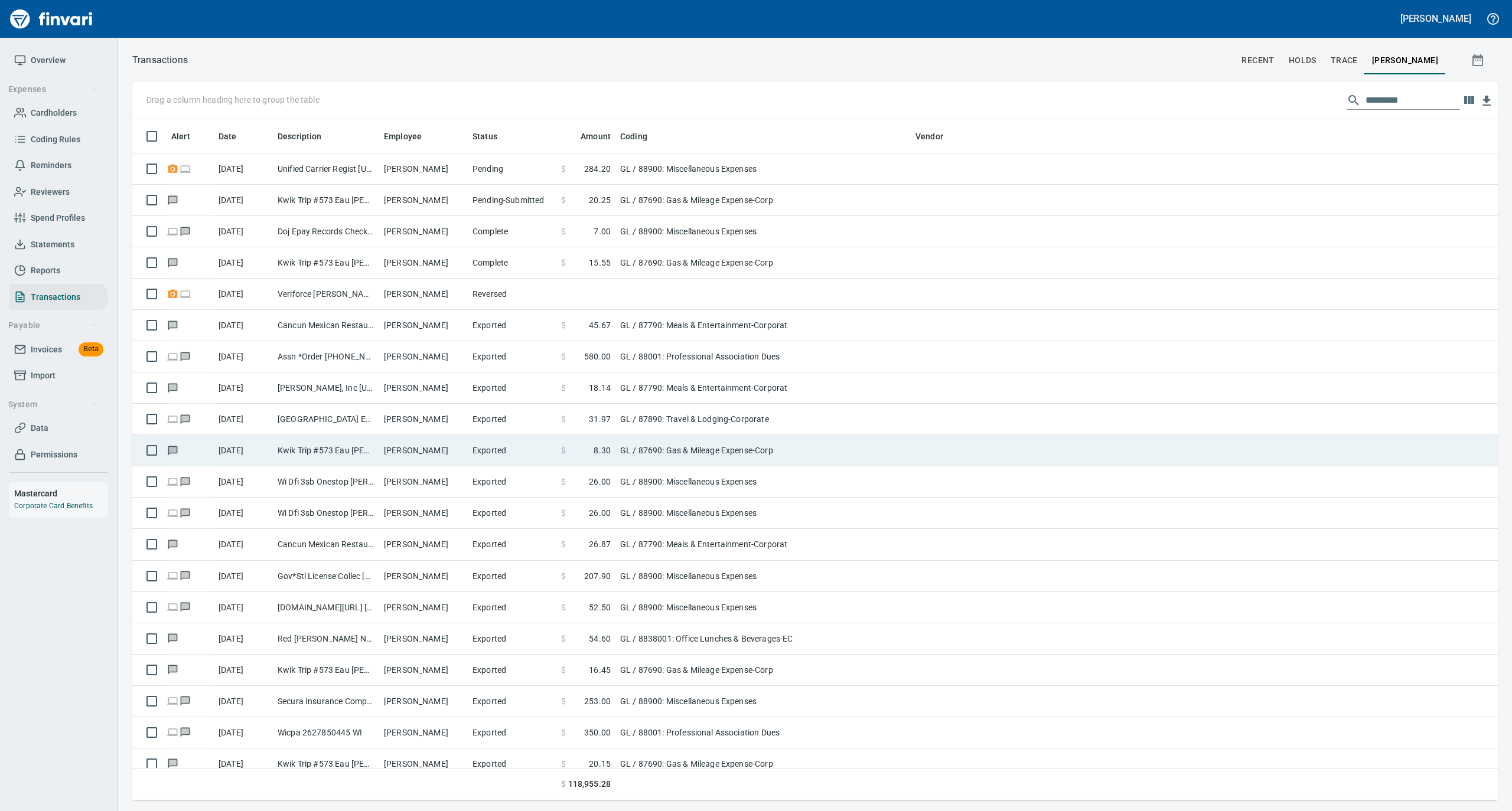
scroll to position [669, 1341]
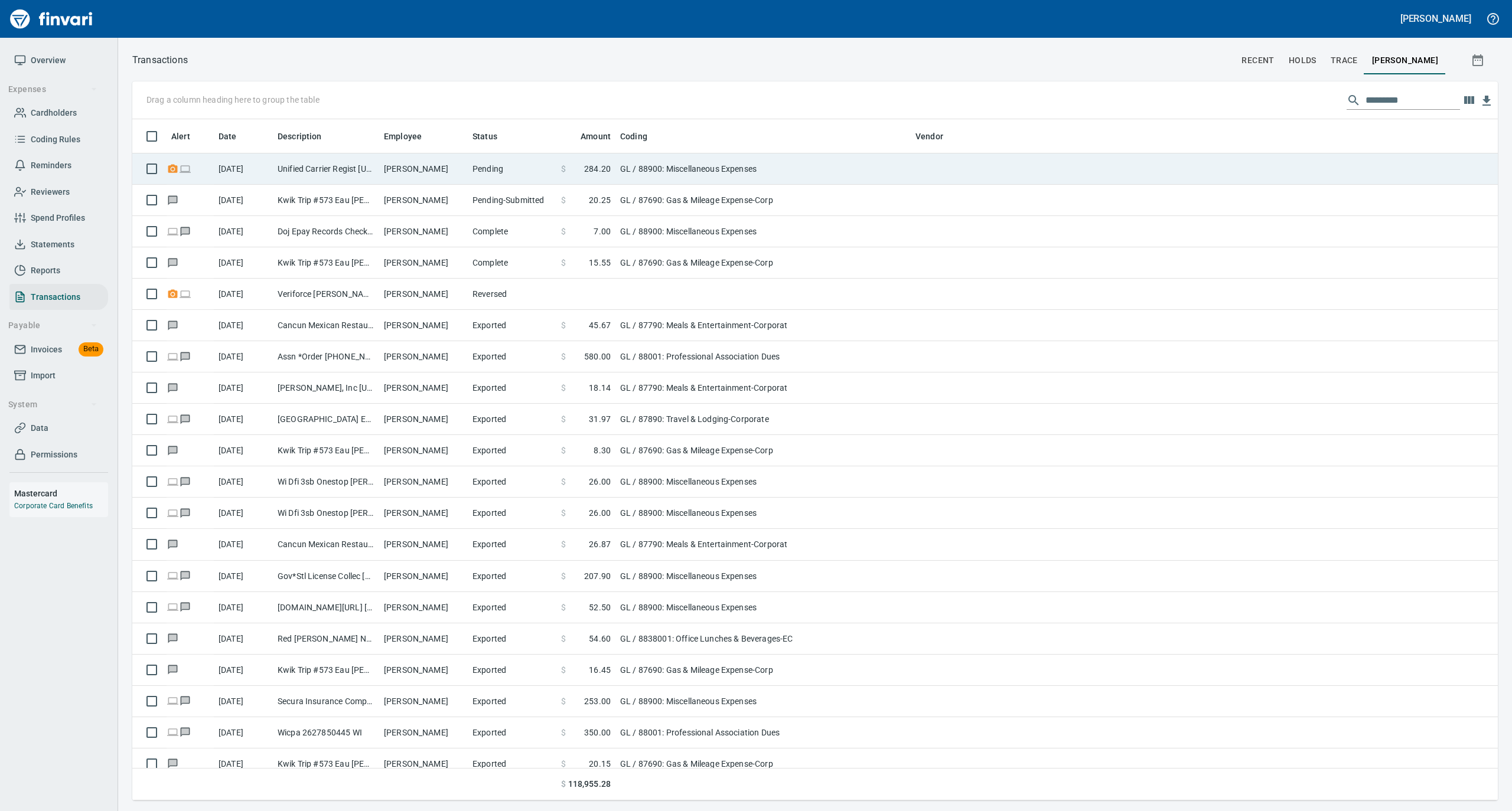
click at [391, 174] on td "[PERSON_NAME]" at bounding box center [423, 169] width 88 height 31
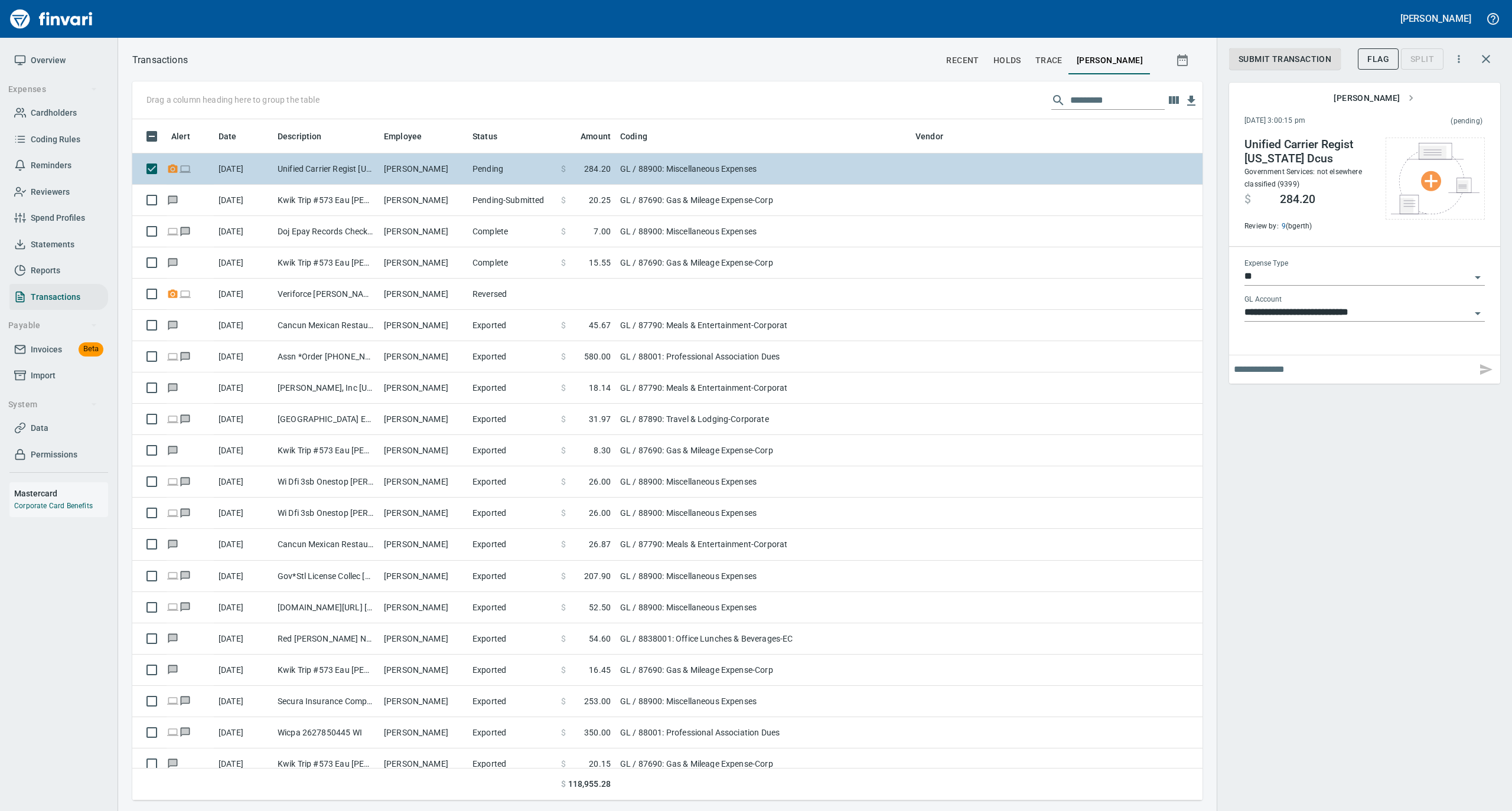
scroll to position [669, 1047]
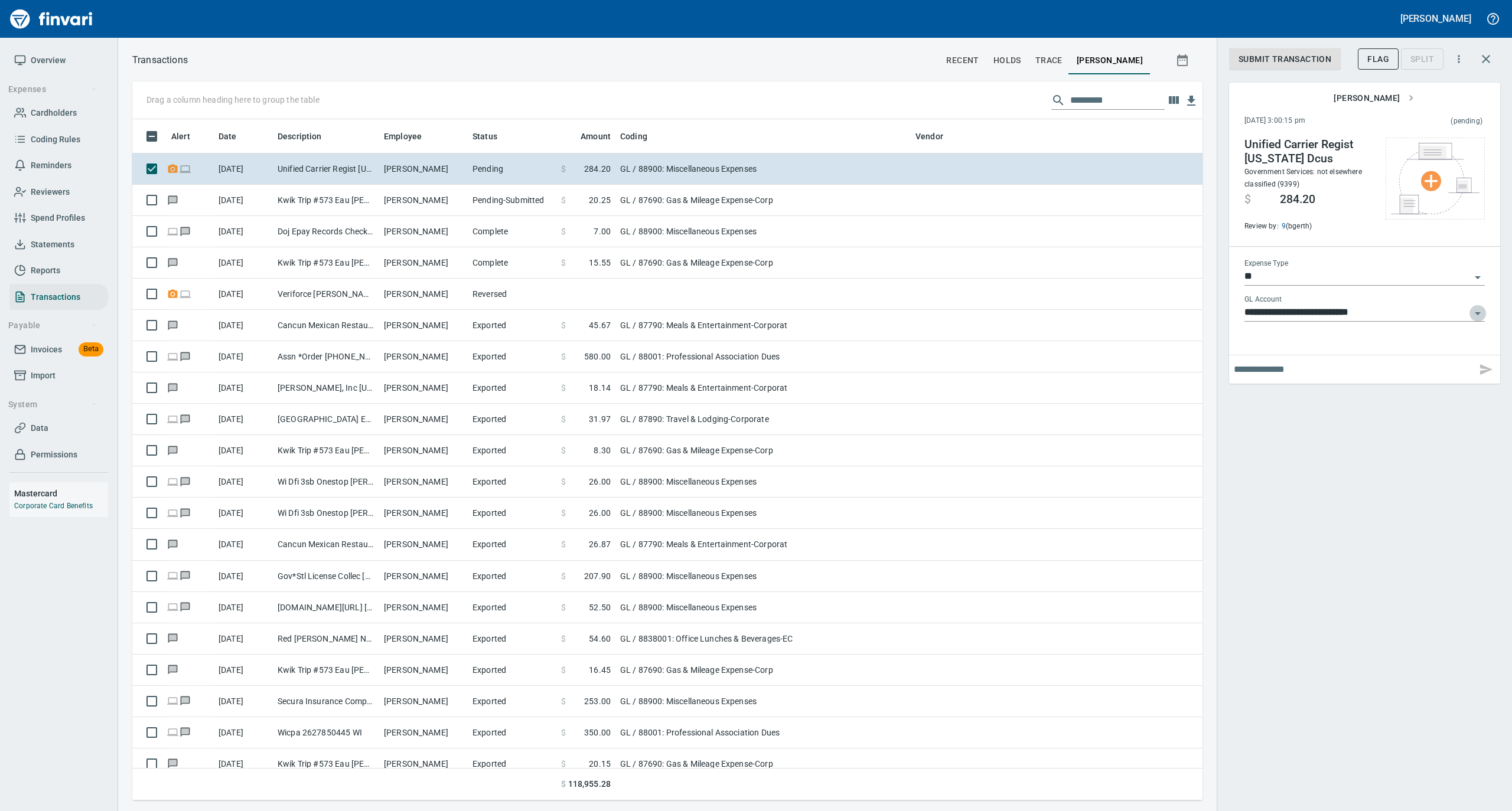
click at [1479, 317] on icon "Open" at bounding box center [1477, 313] width 14 height 14
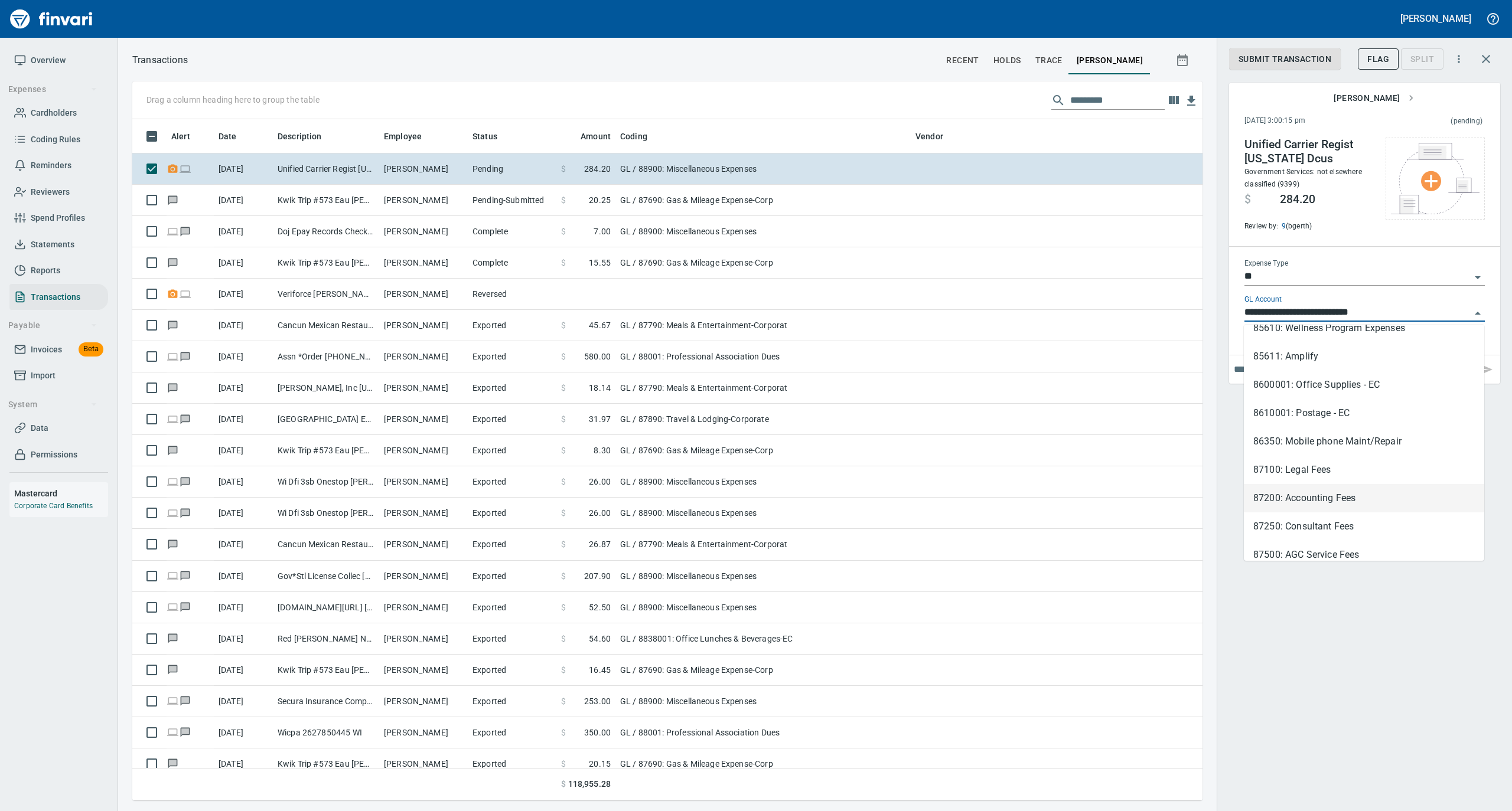
scroll to position [236, 0]
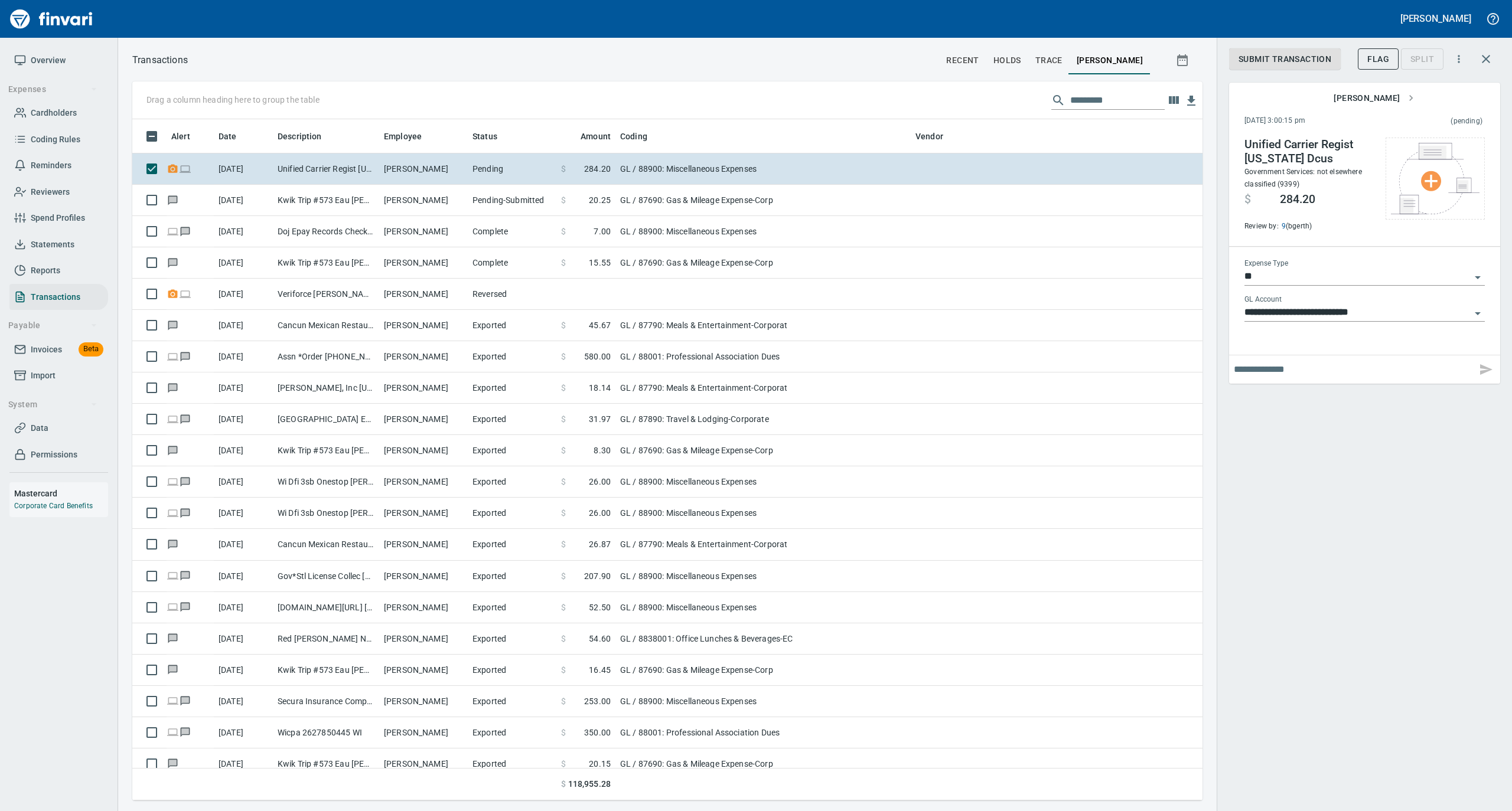
click at [1392, 645] on div "**********" at bounding box center [1364, 405] width 296 height 811
click at [33, 60] on span "Overview" at bounding box center [48, 60] width 35 height 15
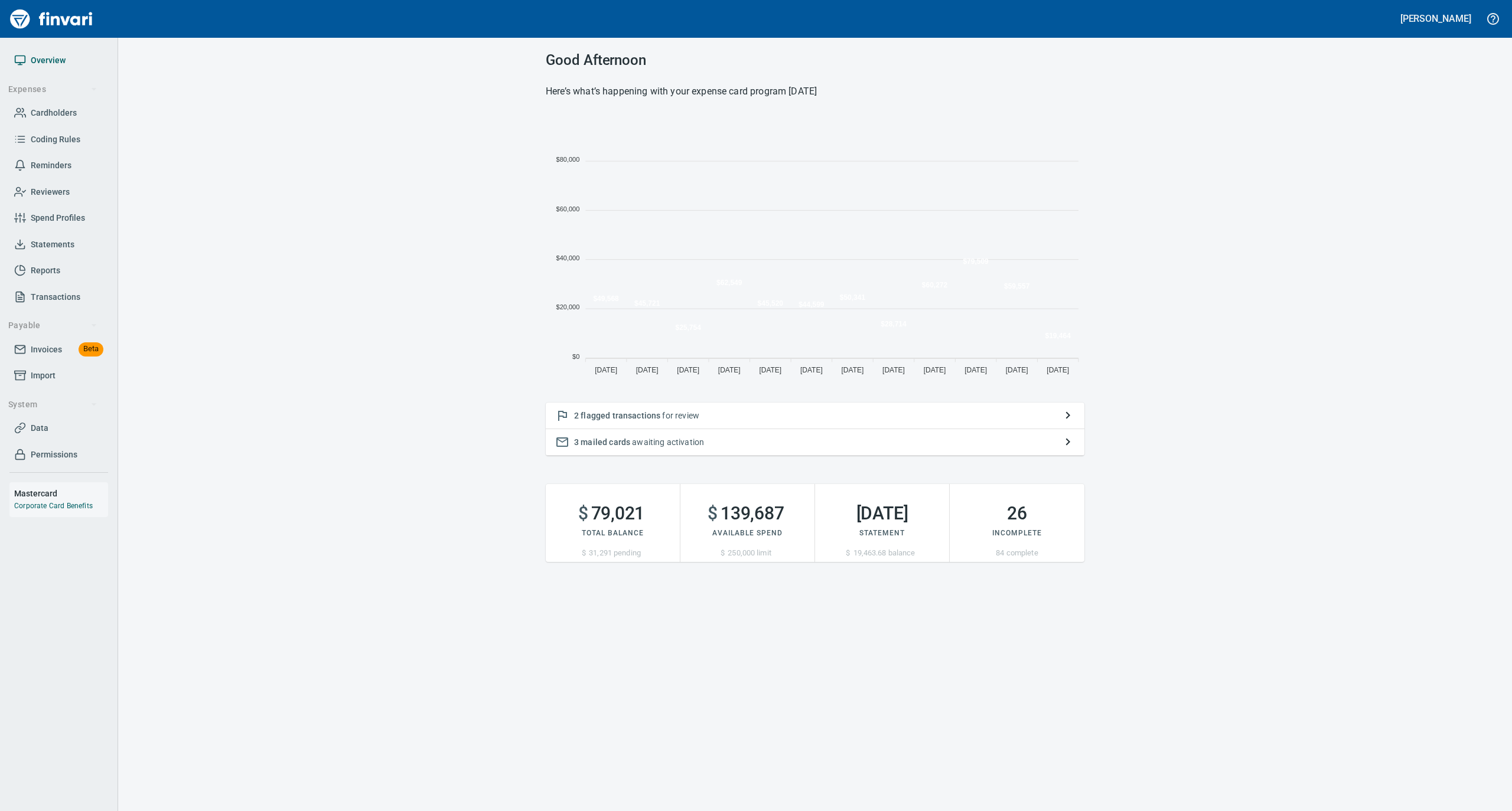
scroll to position [263, 527]
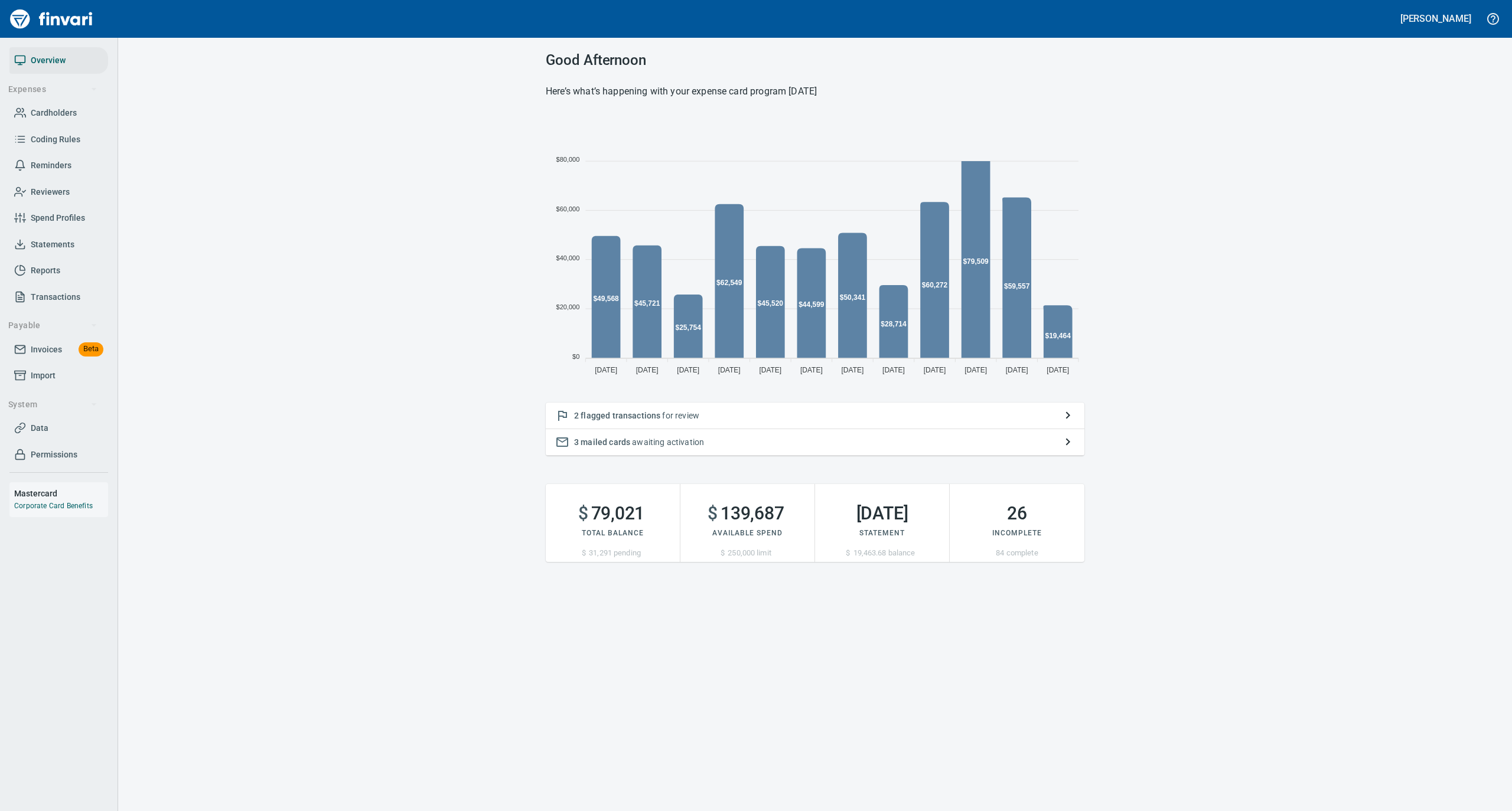
click at [55, 104] on link "Cardholders" at bounding box center [58, 113] width 98 height 27
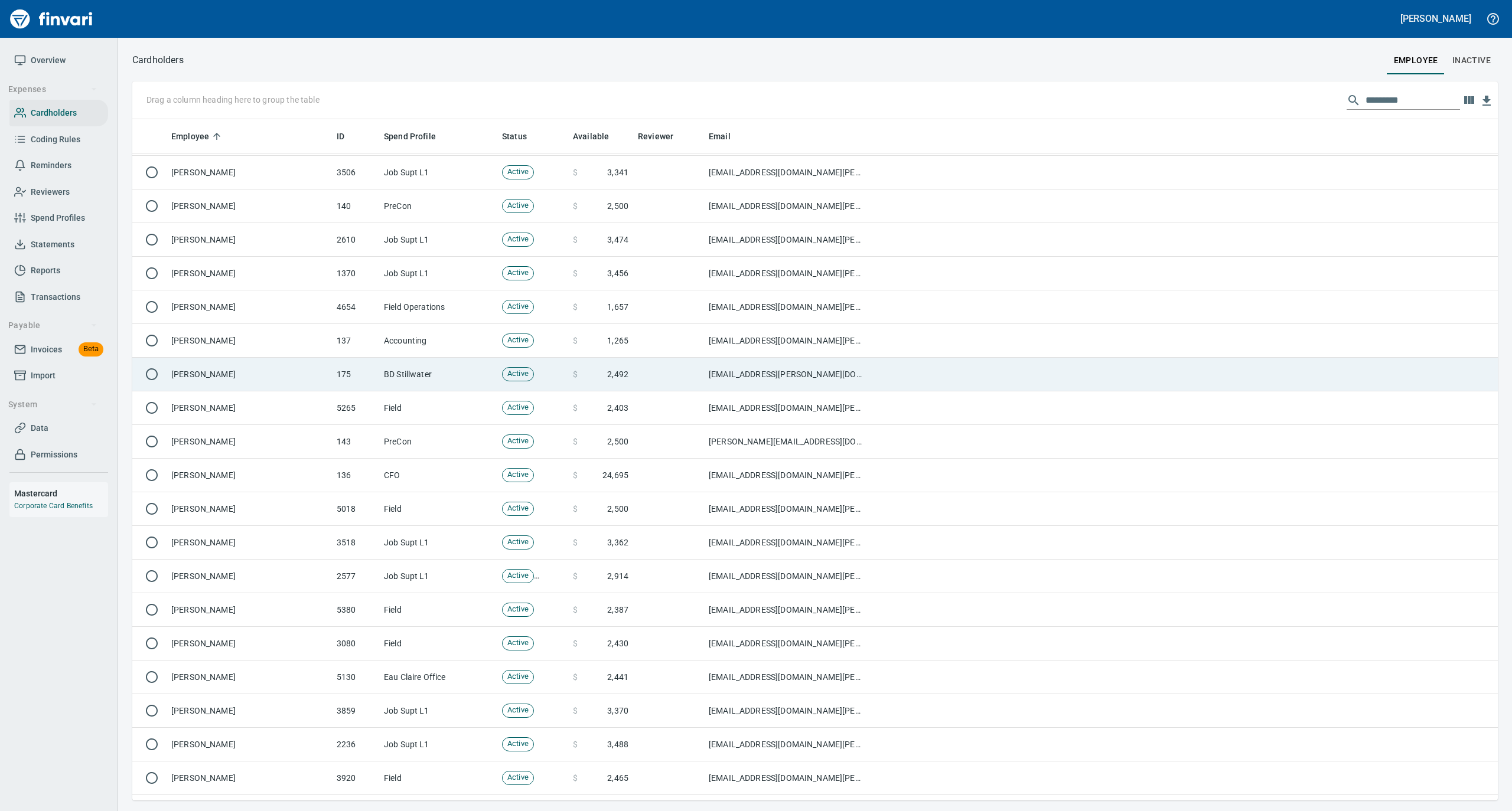
scroll to position [472, 0]
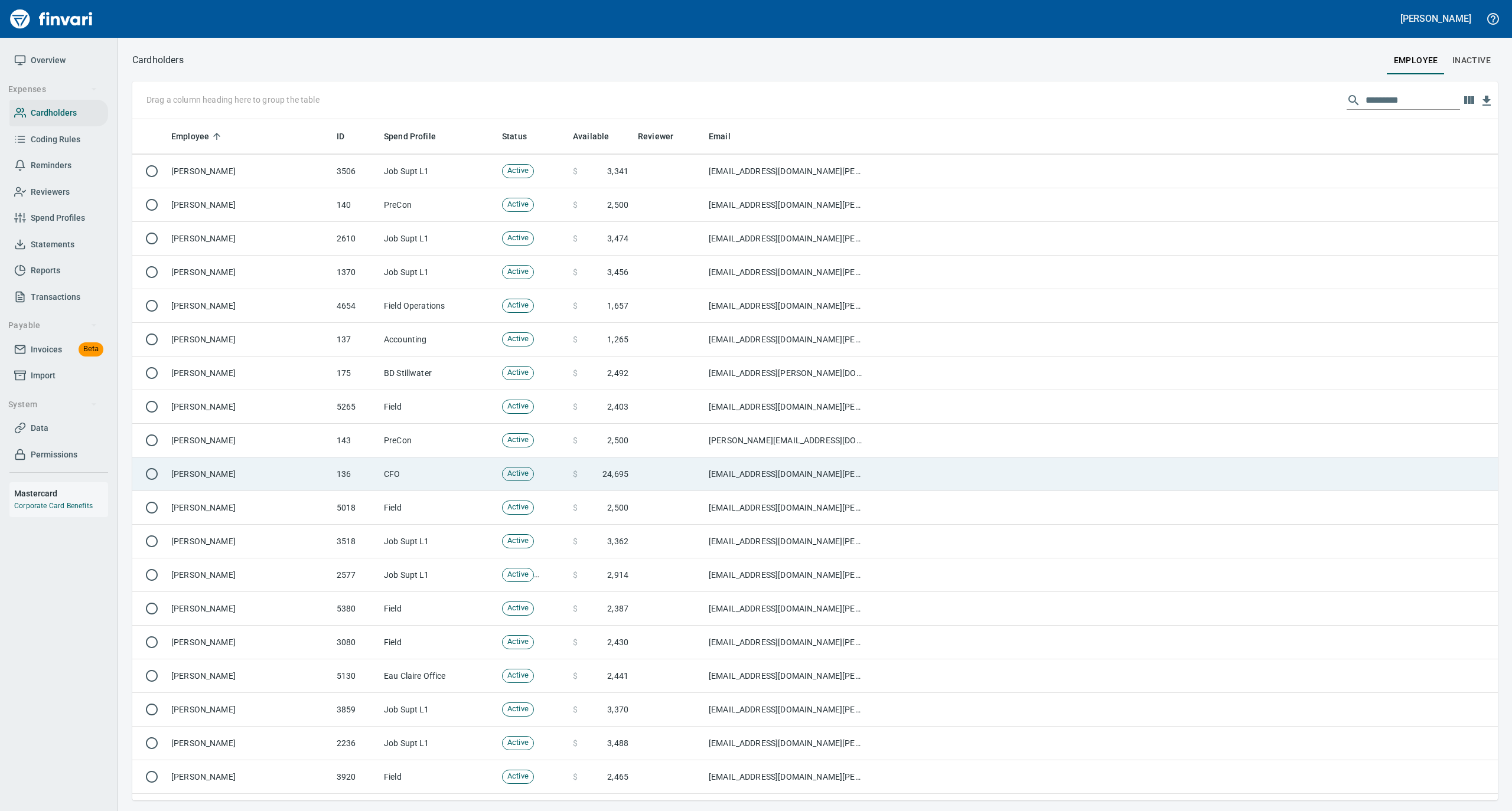
click at [260, 479] on td "[PERSON_NAME]" at bounding box center [249, 474] width 165 height 33
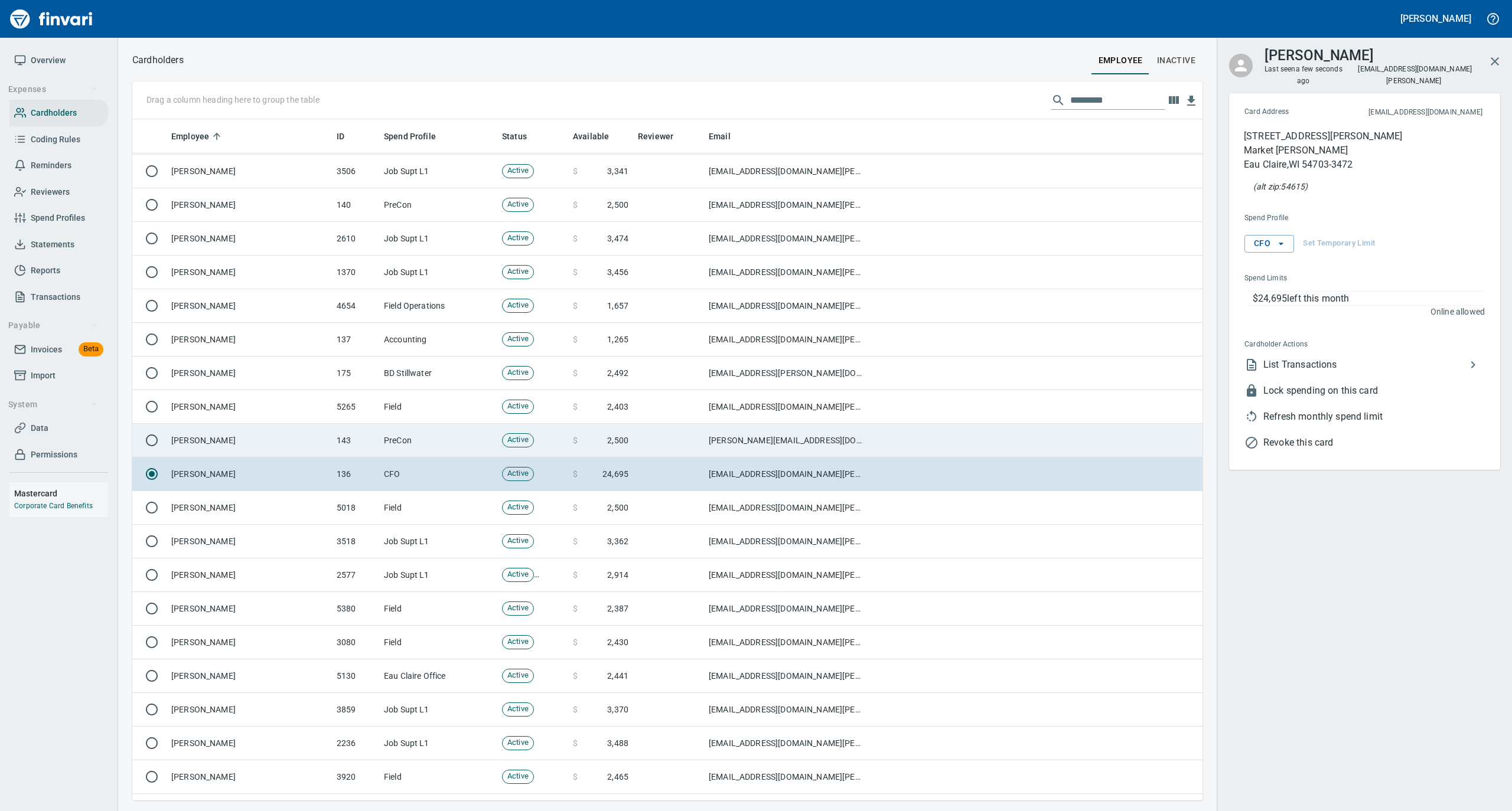
scroll to position [669, 1047]
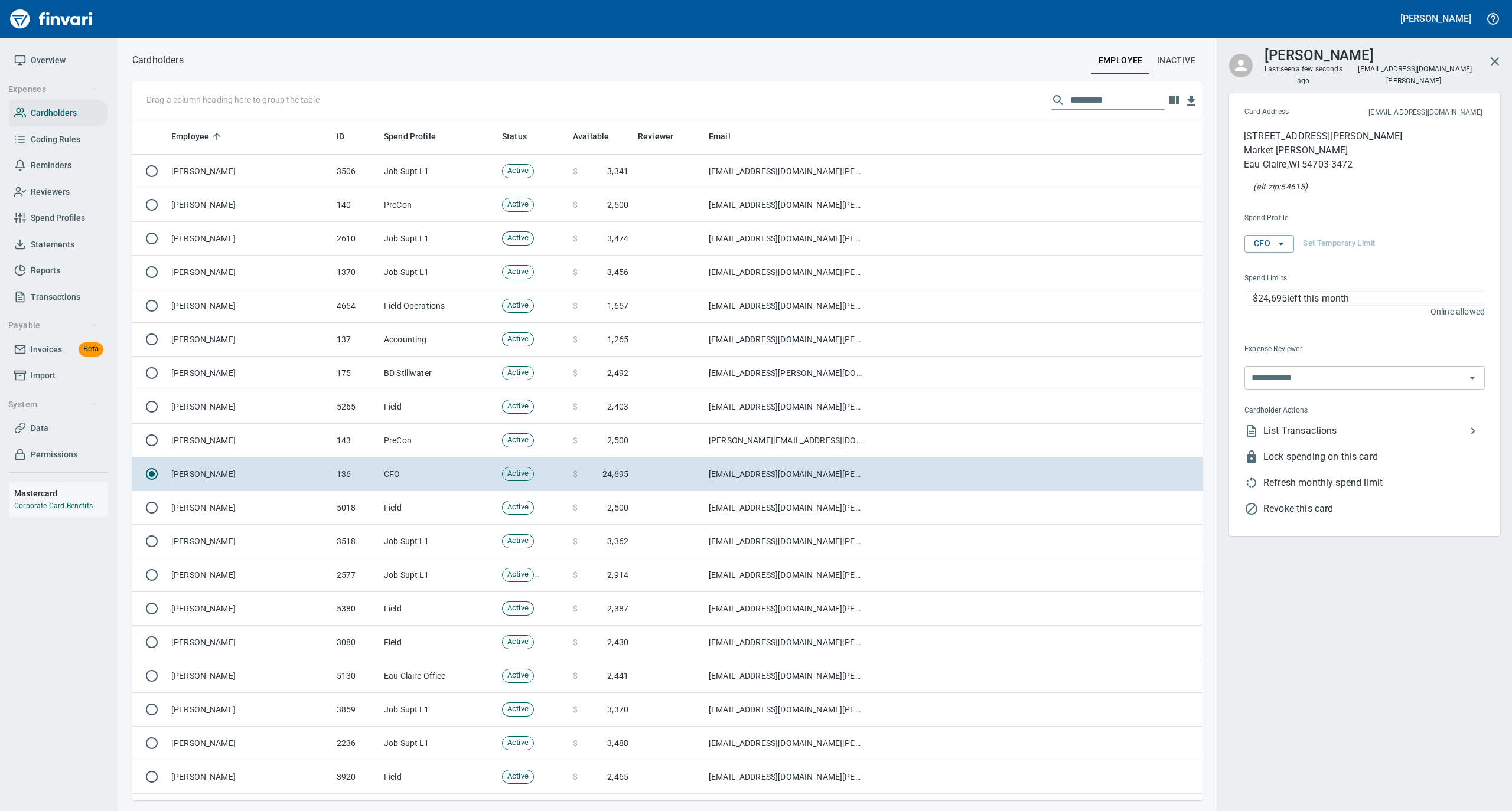
click at [1329, 424] on span "List Transactions" at bounding box center [1364, 431] width 203 height 14
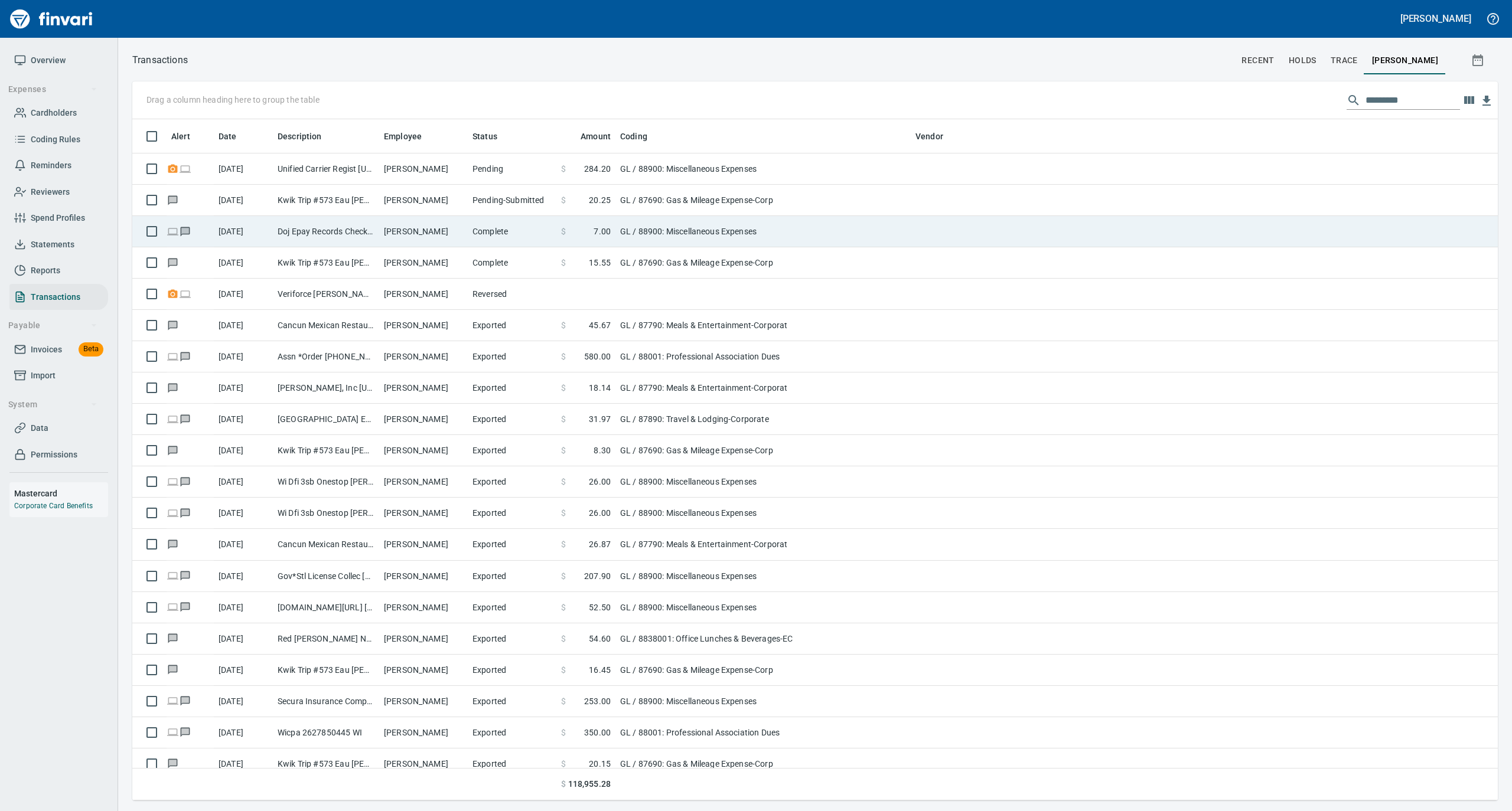
scroll to position [1, 1]
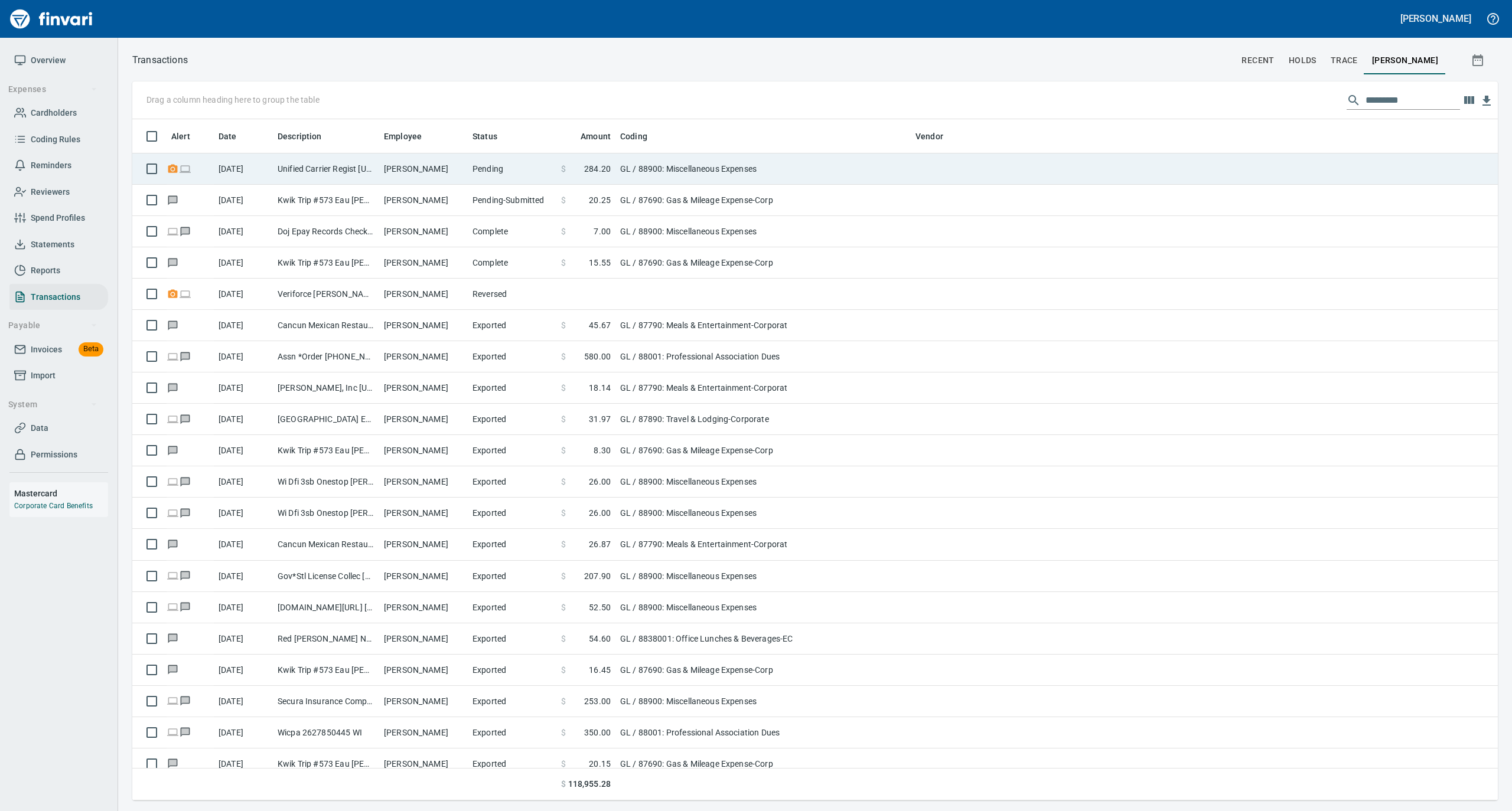
click at [388, 170] on td "[PERSON_NAME]" at bounding box center [423, 169] width 88 height 31
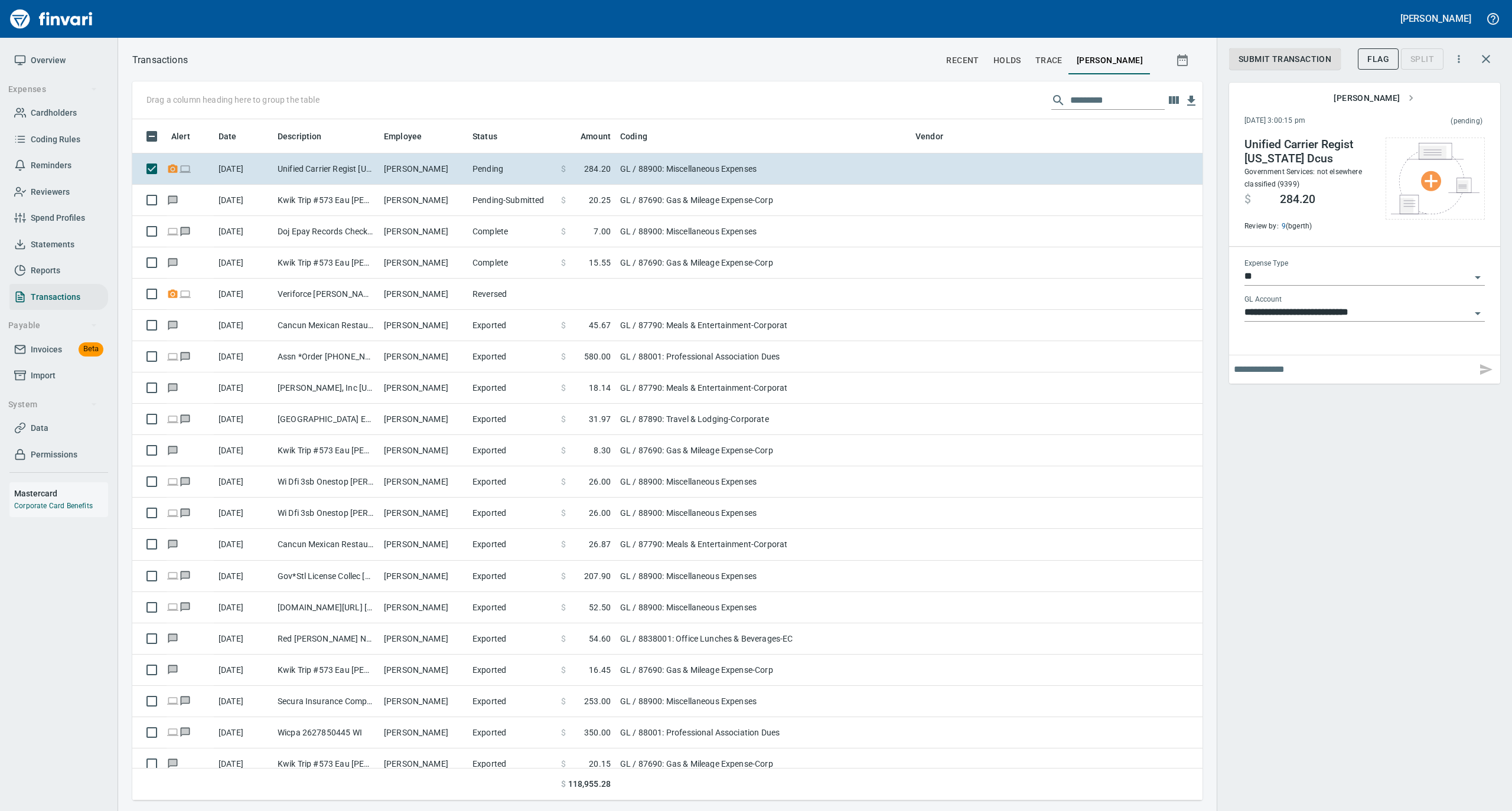
scroll to position [669, 1047]
click at [1479, 312] on icon "Open" at bounding box center [1477, 313] width 14 height 14
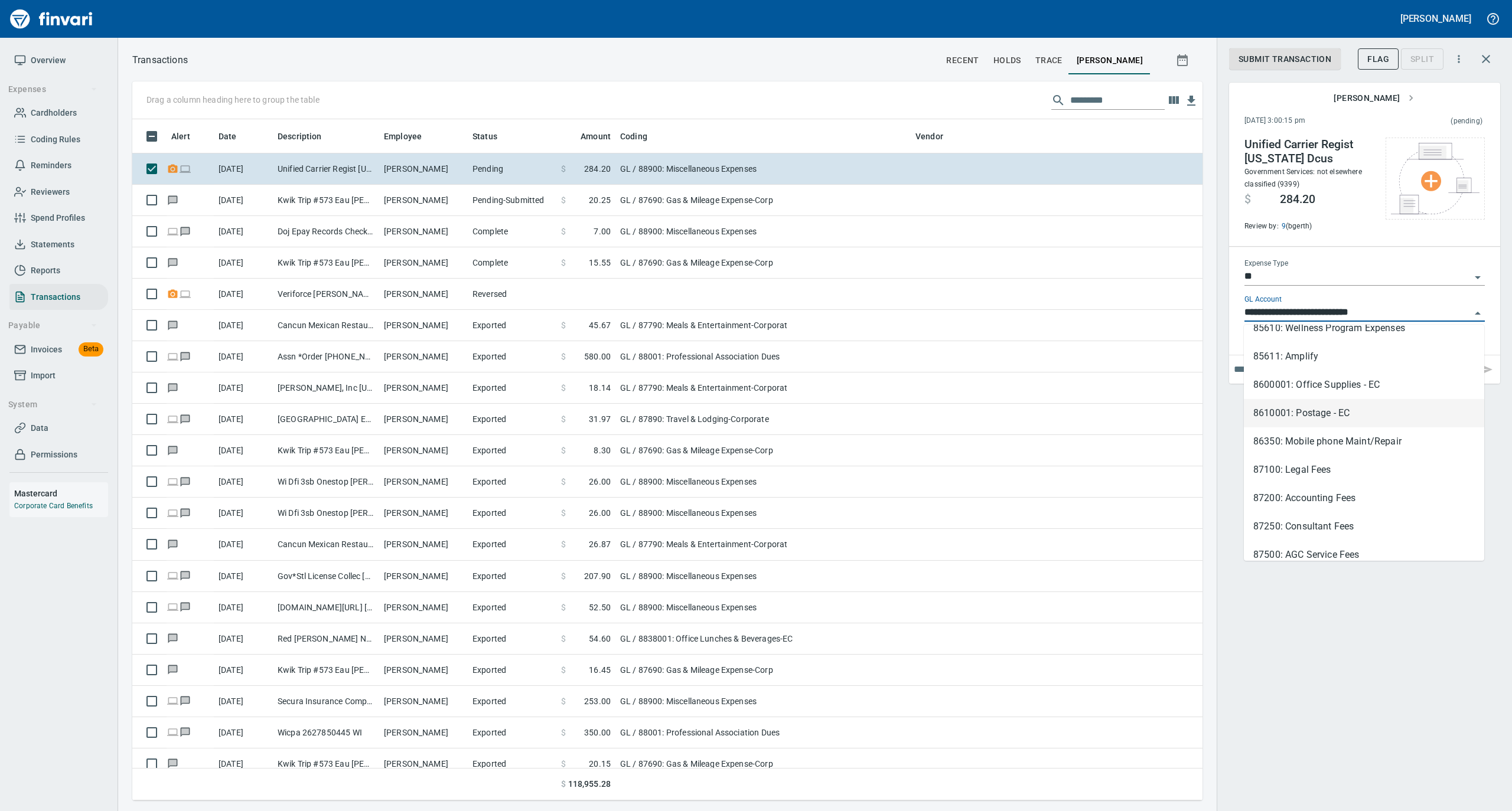
scroll to position [236, 0]
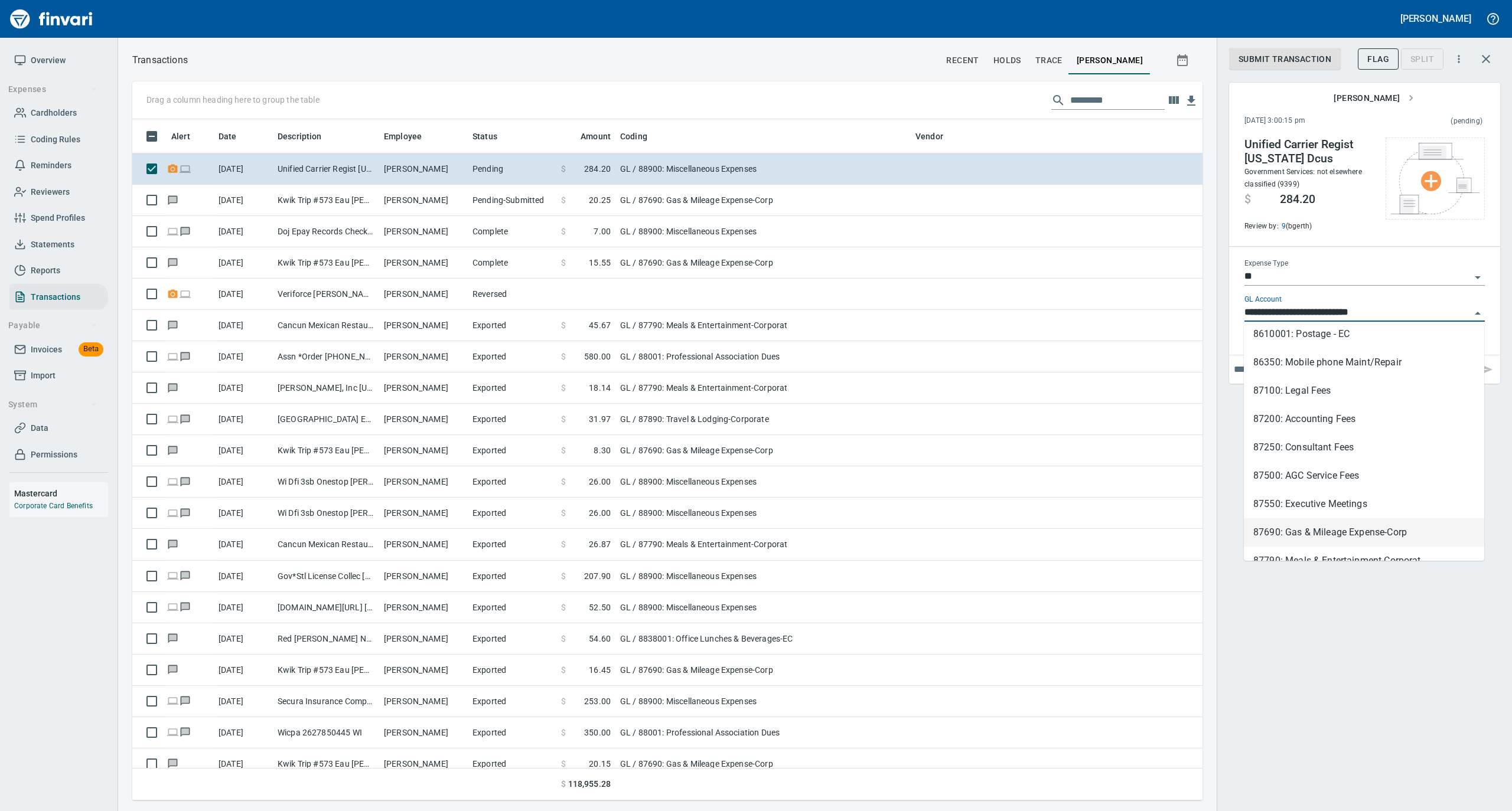
click at [1342, 596] on div "**********" at bounding box center [1364, 405] width 296 height 811
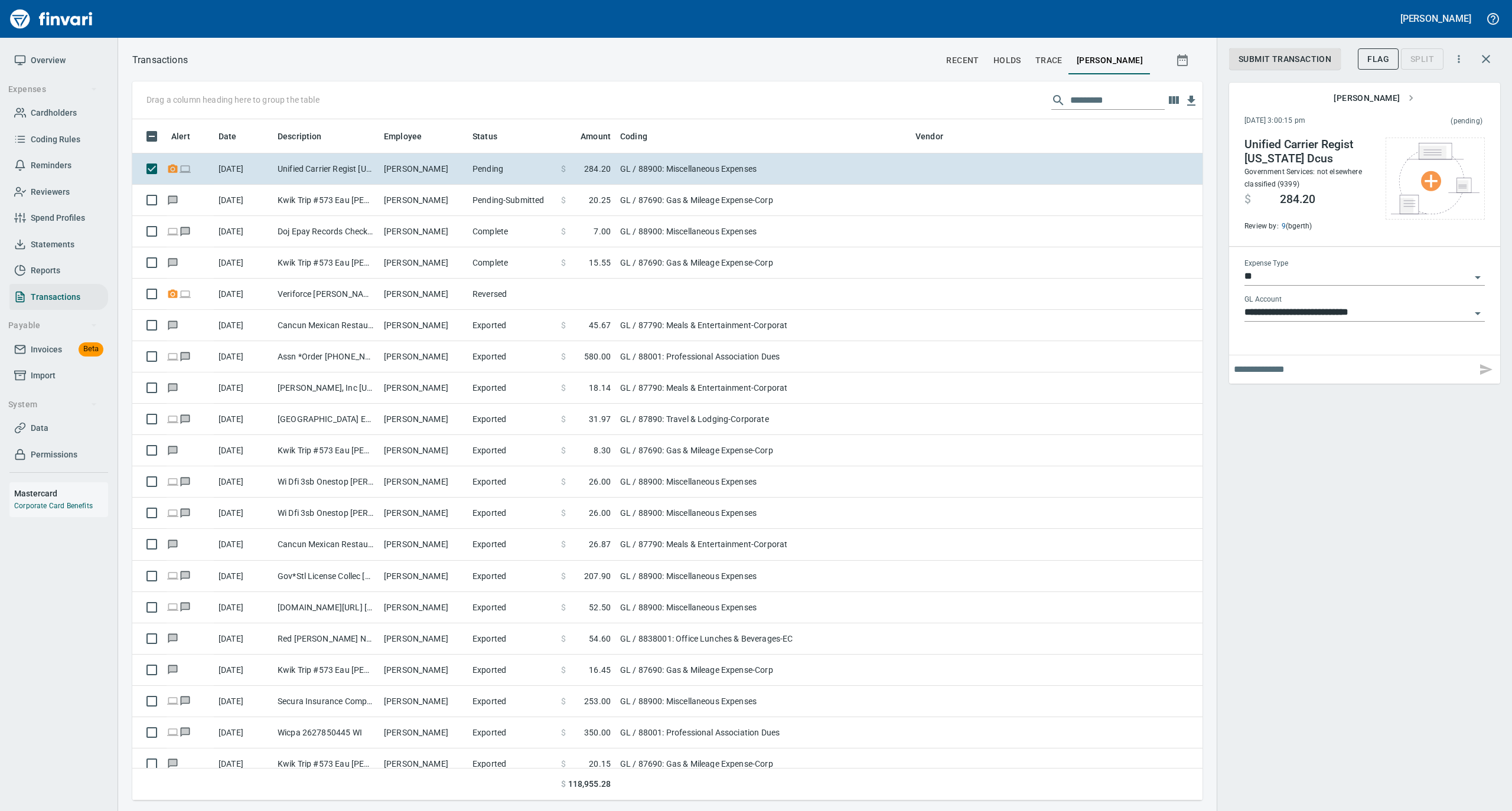
click at [55, 53] on span "Overview" at bounding box center [48, 60] width 35 height 15
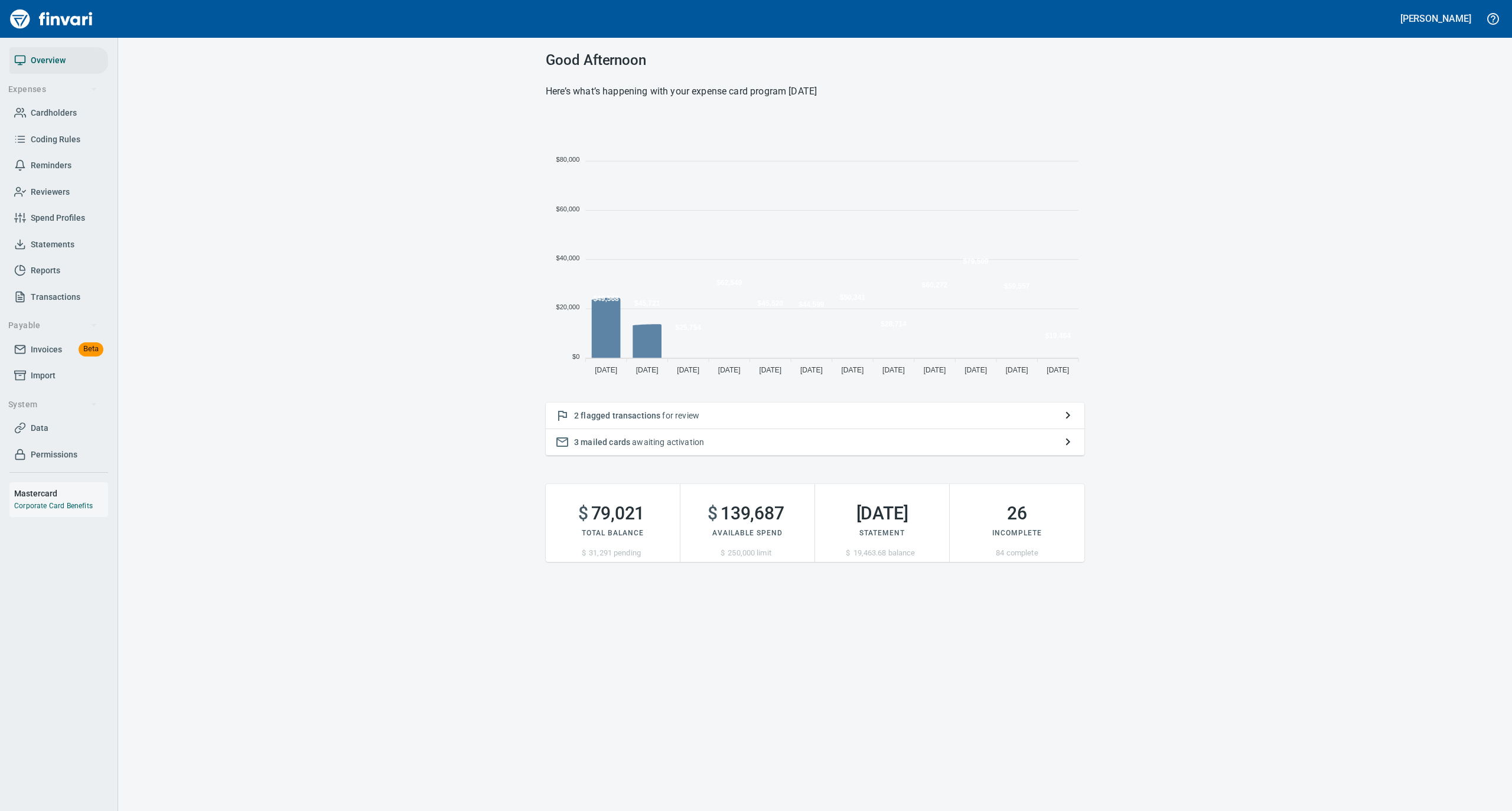
scroll to position [263, 527]
